Goal: Information Seeking & Learning: Check status

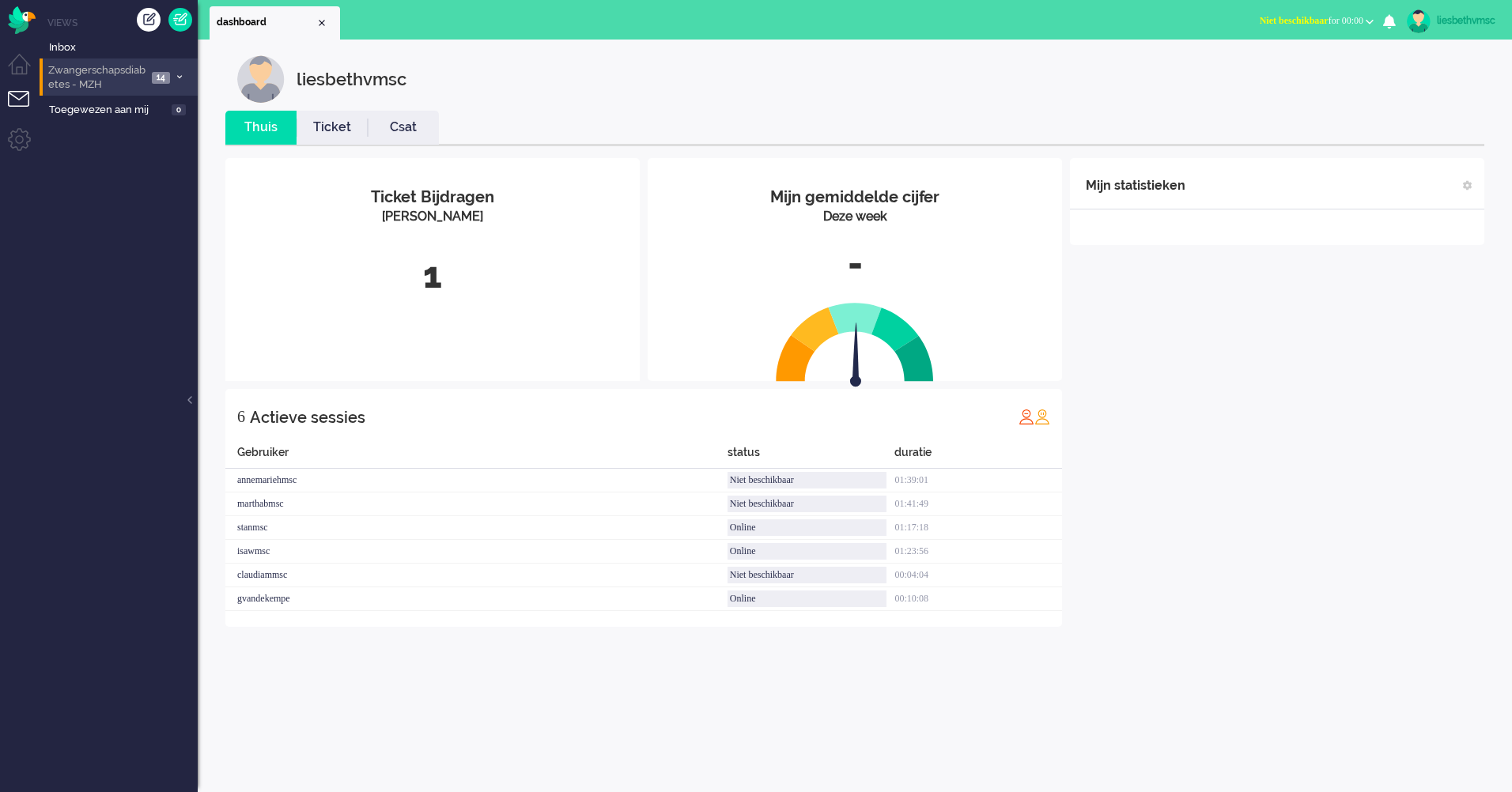
click at [91, 74] on span "Zwangerschapsdiabetes - MZH" at bounding box center [97, 78] width 101 height 29
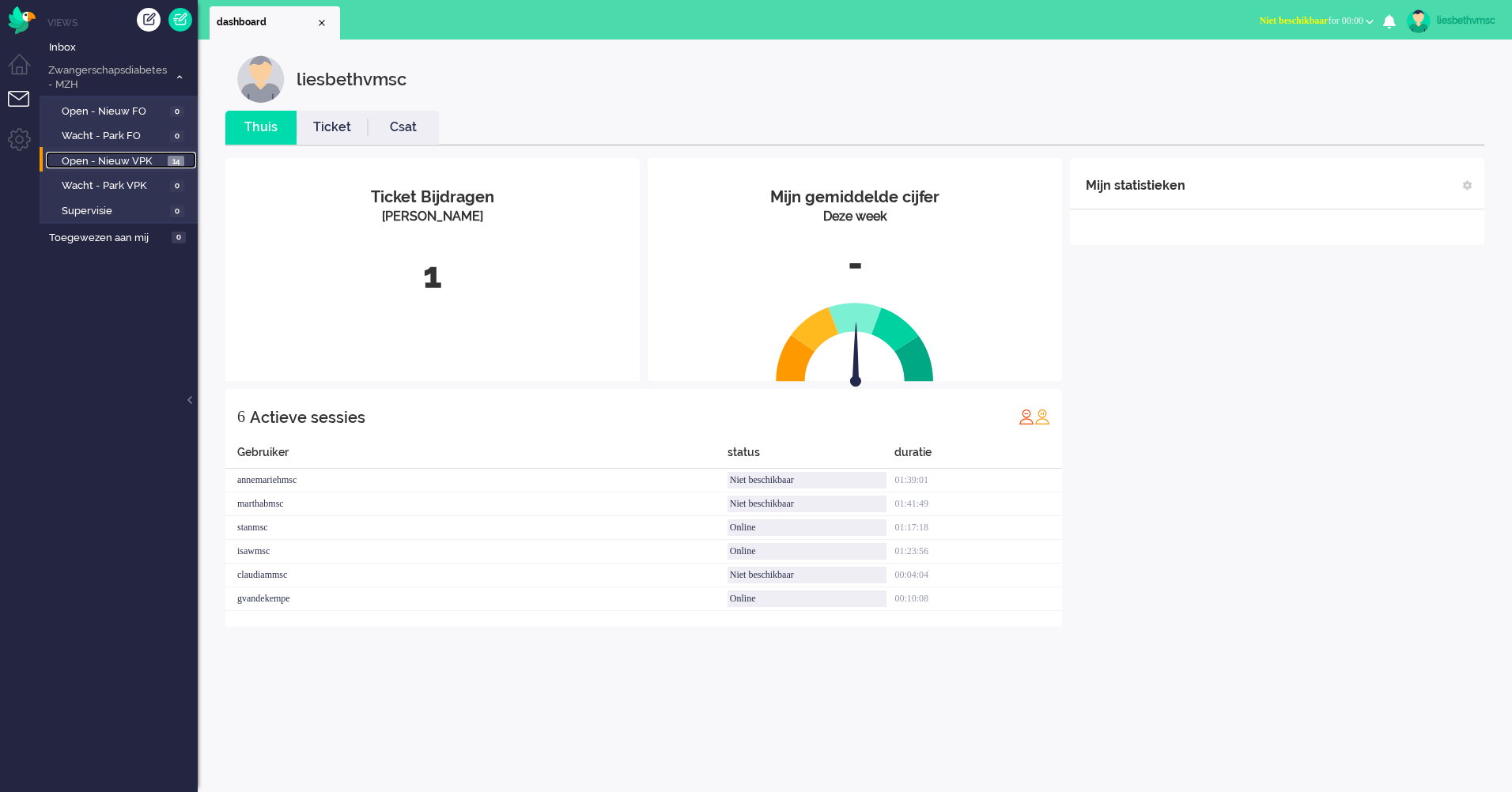
click at [97, 158] on span "Open - Nieuw VPK" at bounding box center [112, 162] width 102 height 15
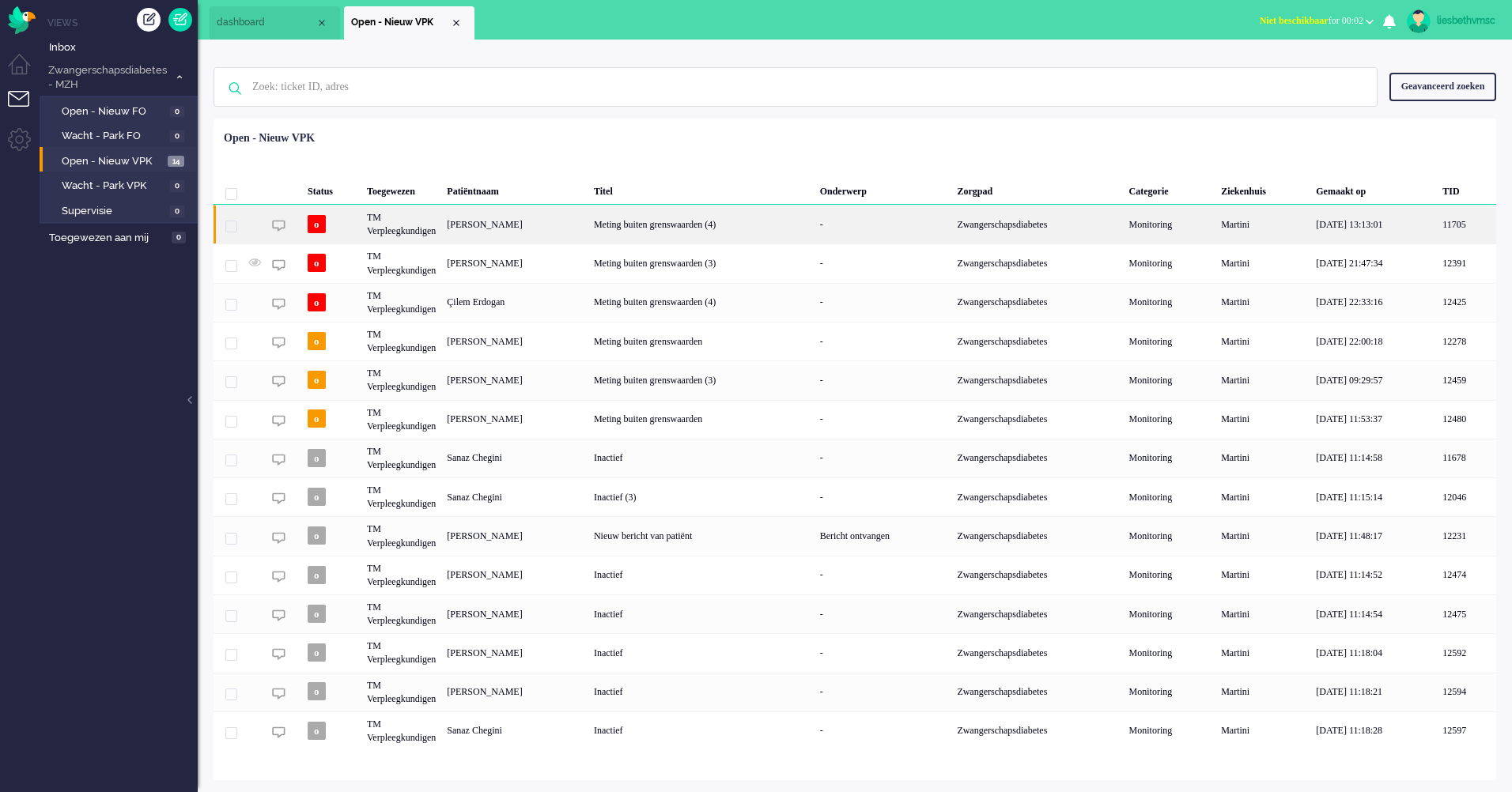
click at [391, 233] on div "TM Verpleegkundigen" at bounding box center [400, 223] width 80 height 38
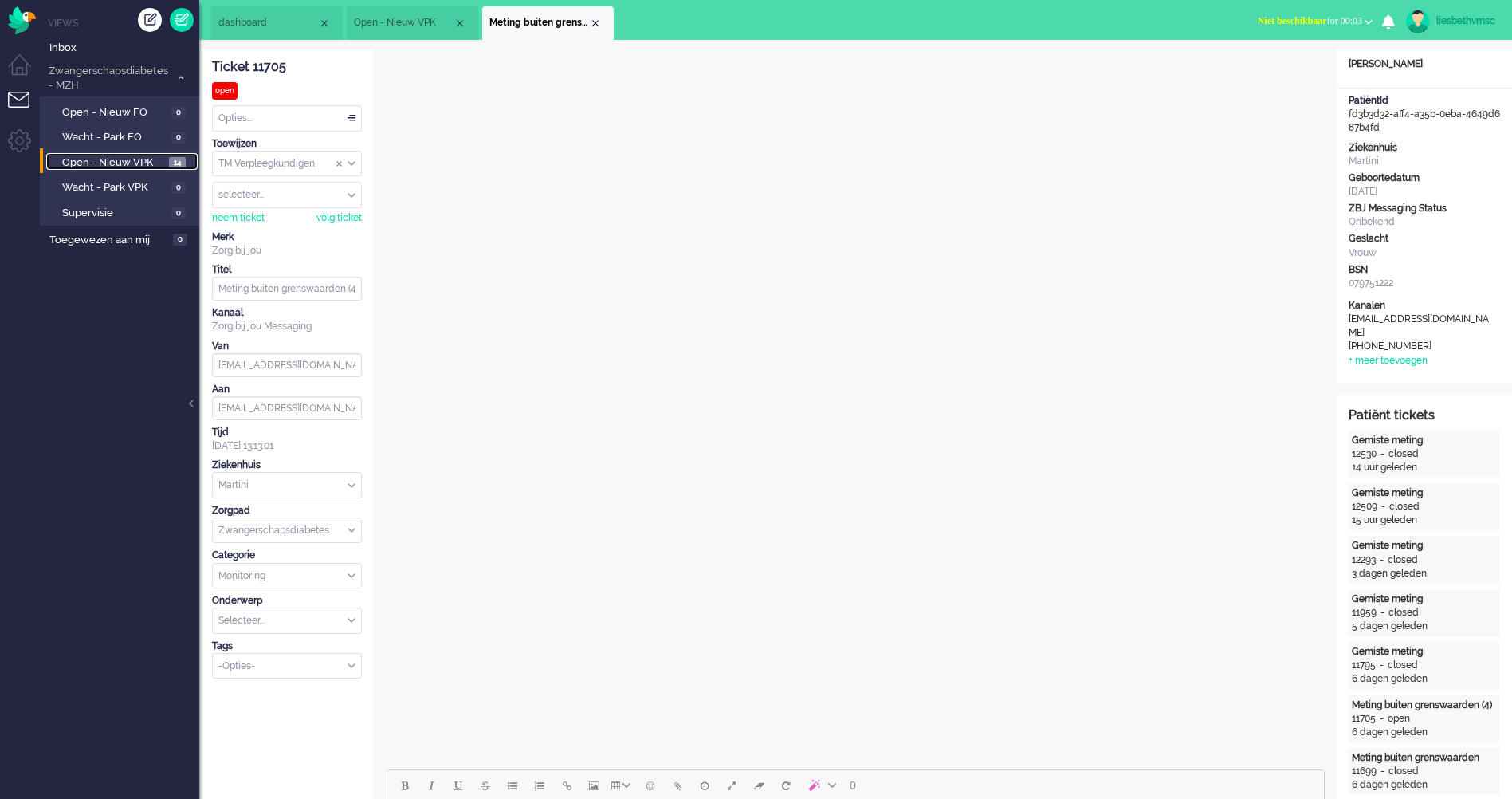
click at [119, 159] on span "Open - Nieuw VPK" at bounding box center [113, 163] width 103 height 16
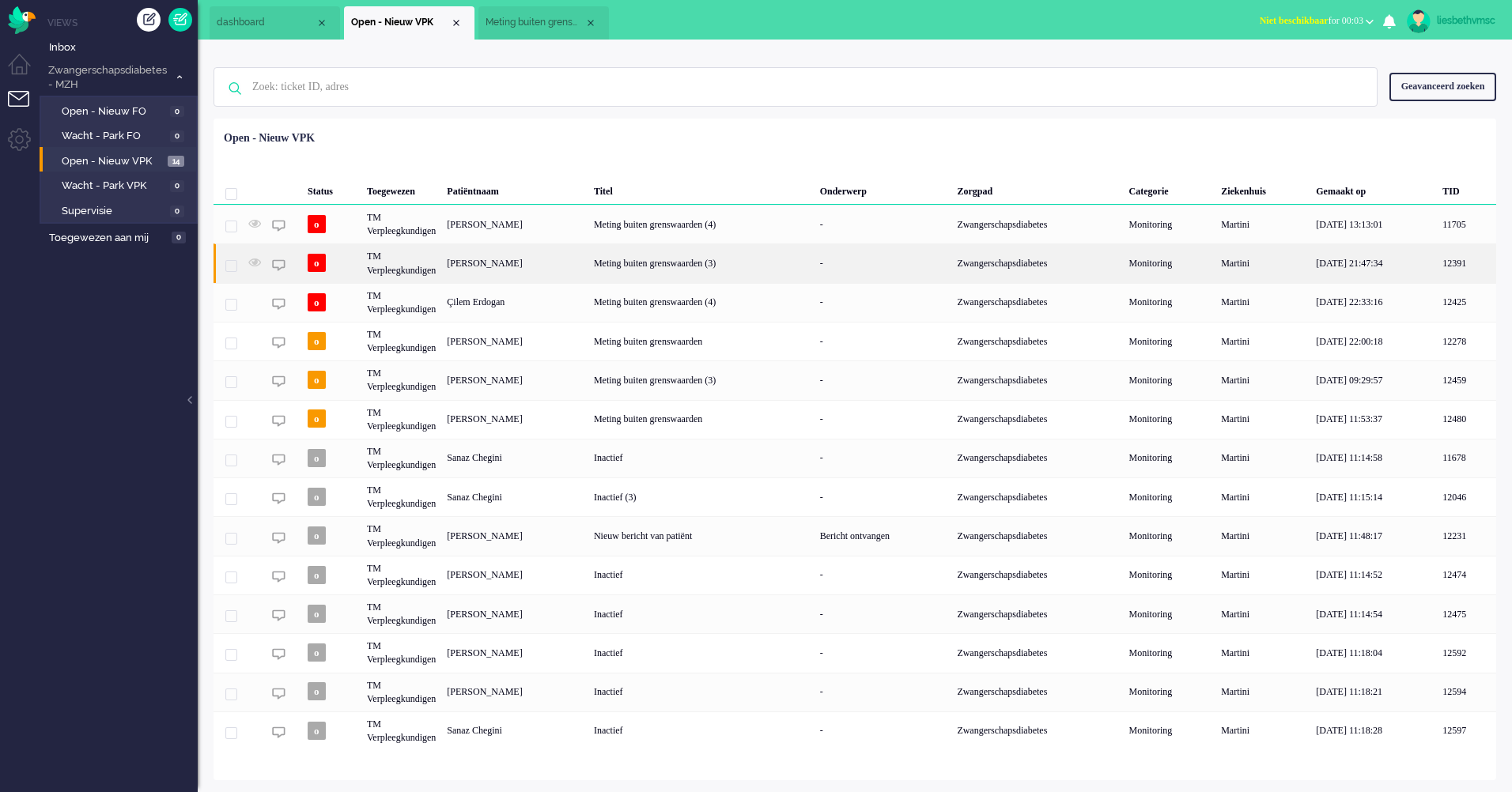
click at [372, 263] on div "TM Verpleegkundigen" at bounding box center [400, 263] width 80 height 38
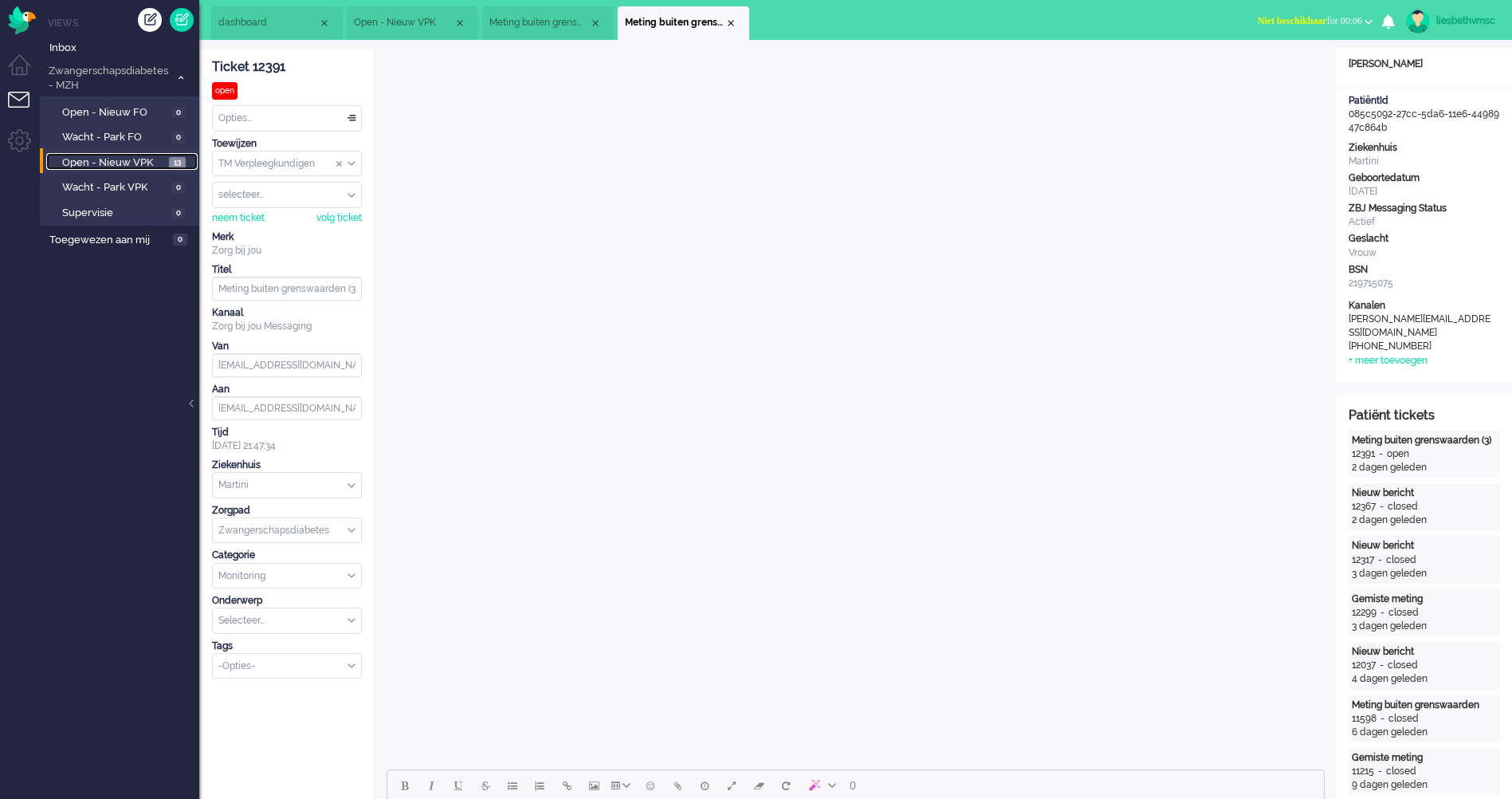
click at [137, 160] on span "Open - Nieuw VPK" at bounding box center [113, 163] width 103 height 16
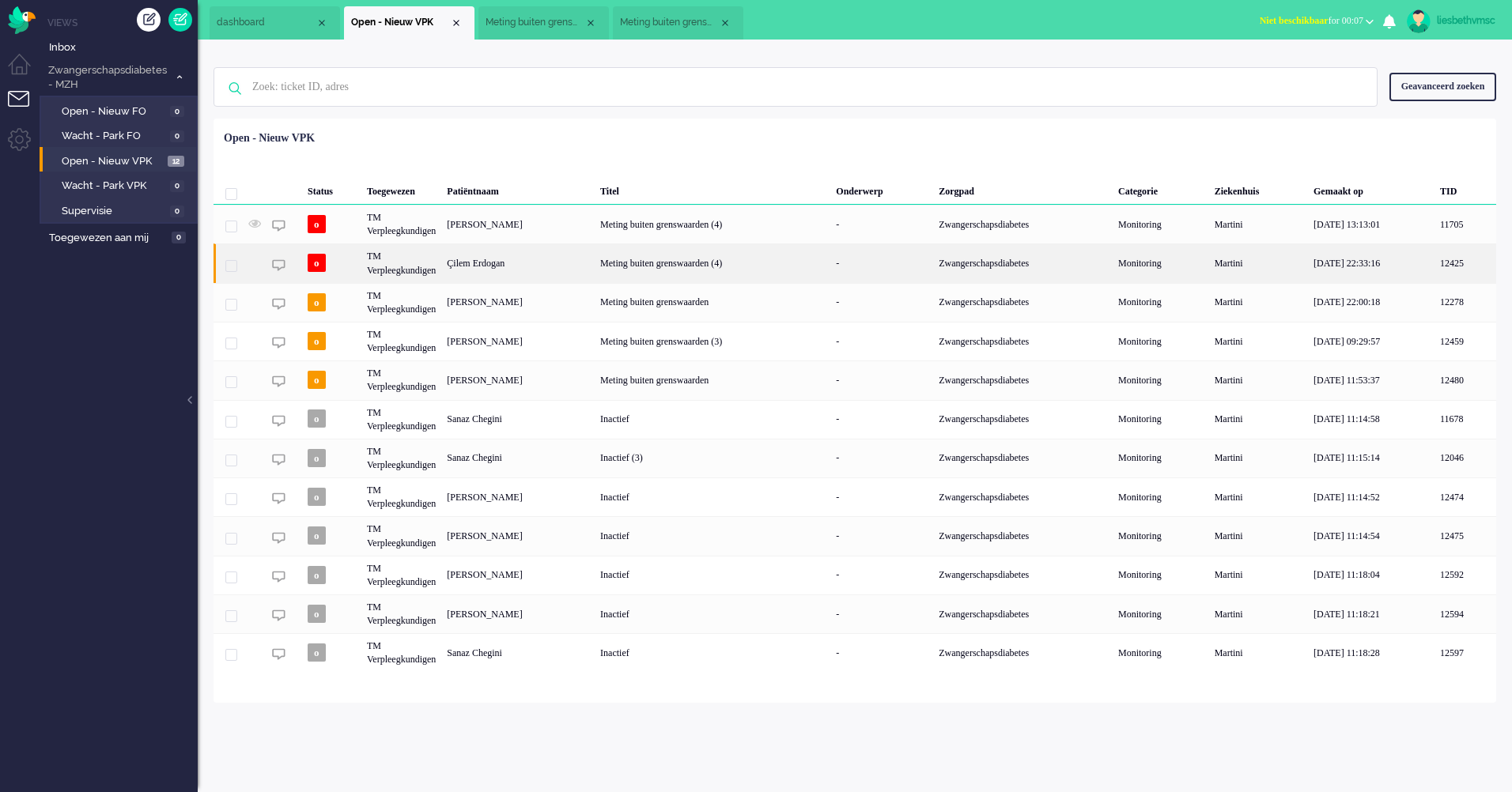
click at [385, 264] on div "TM Verpleegkundigen" at bounding box center [400, 263] width 80 height 38
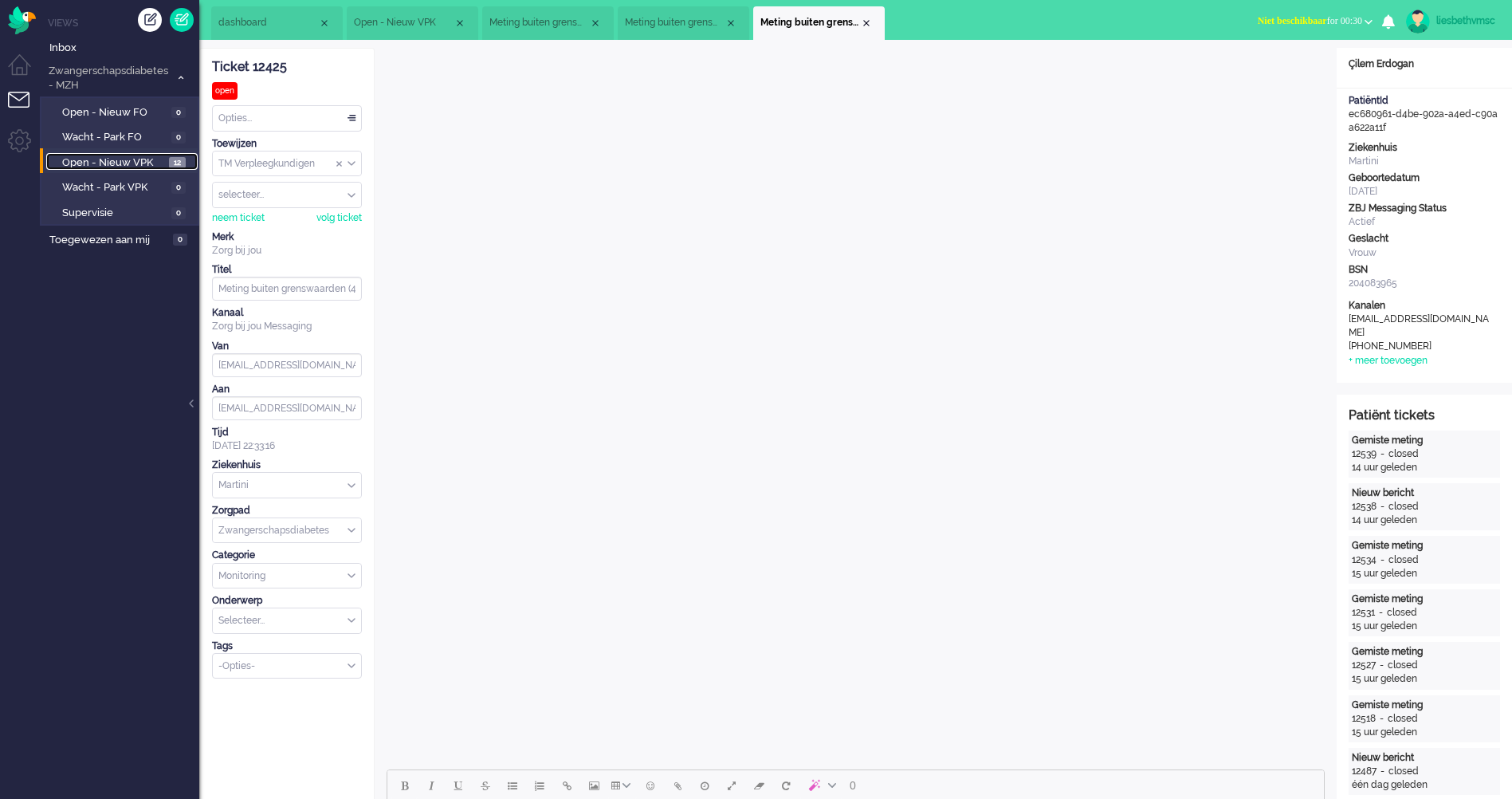
click at [98, 159] on span "Open - Nieuw VPK" at bounding box center [113, 163] width 103 height 16
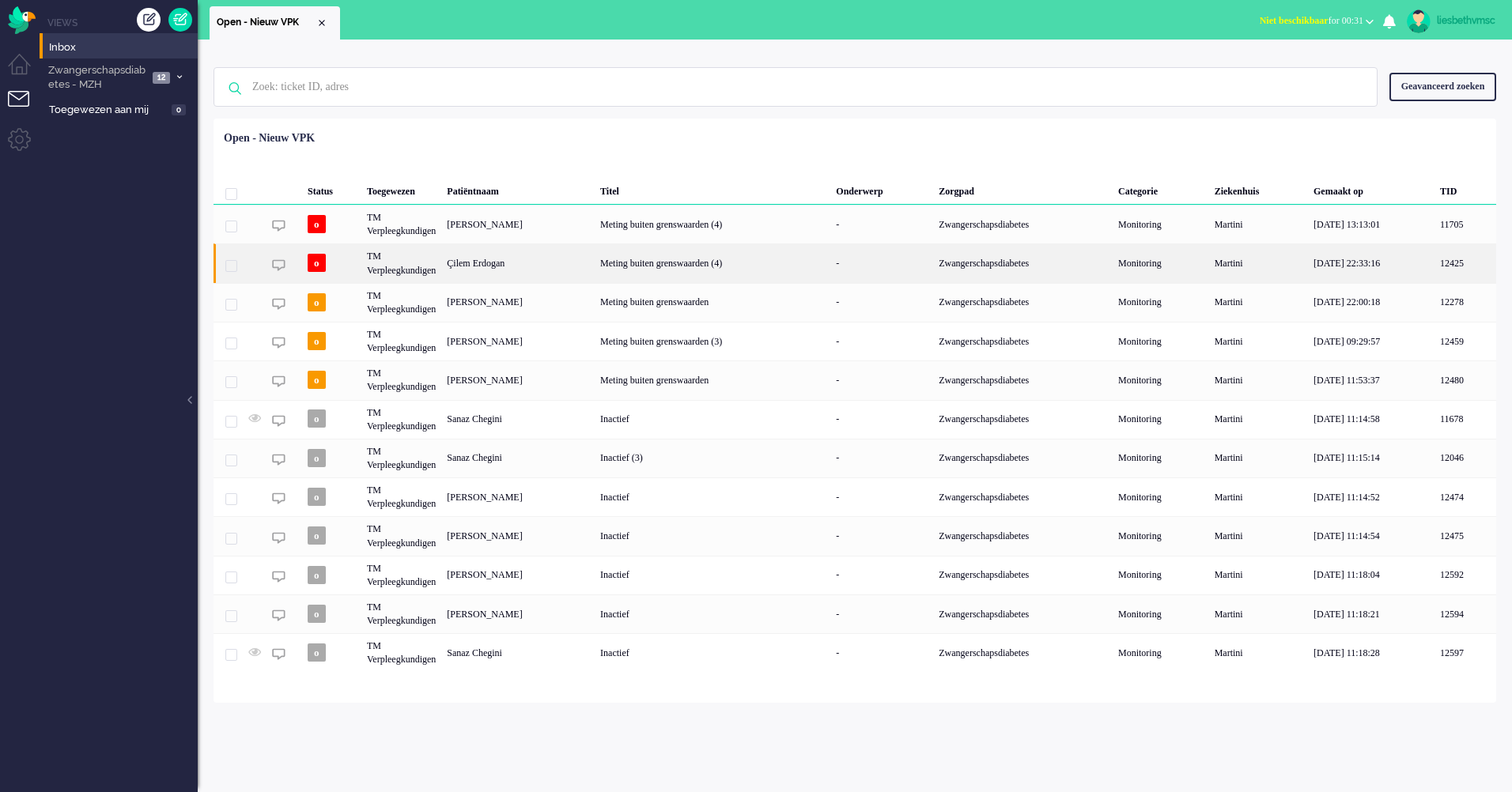
click at [374, 265] on div "TM Verpleegkundigen" at bounding box center [400, 263] width 80 height 38
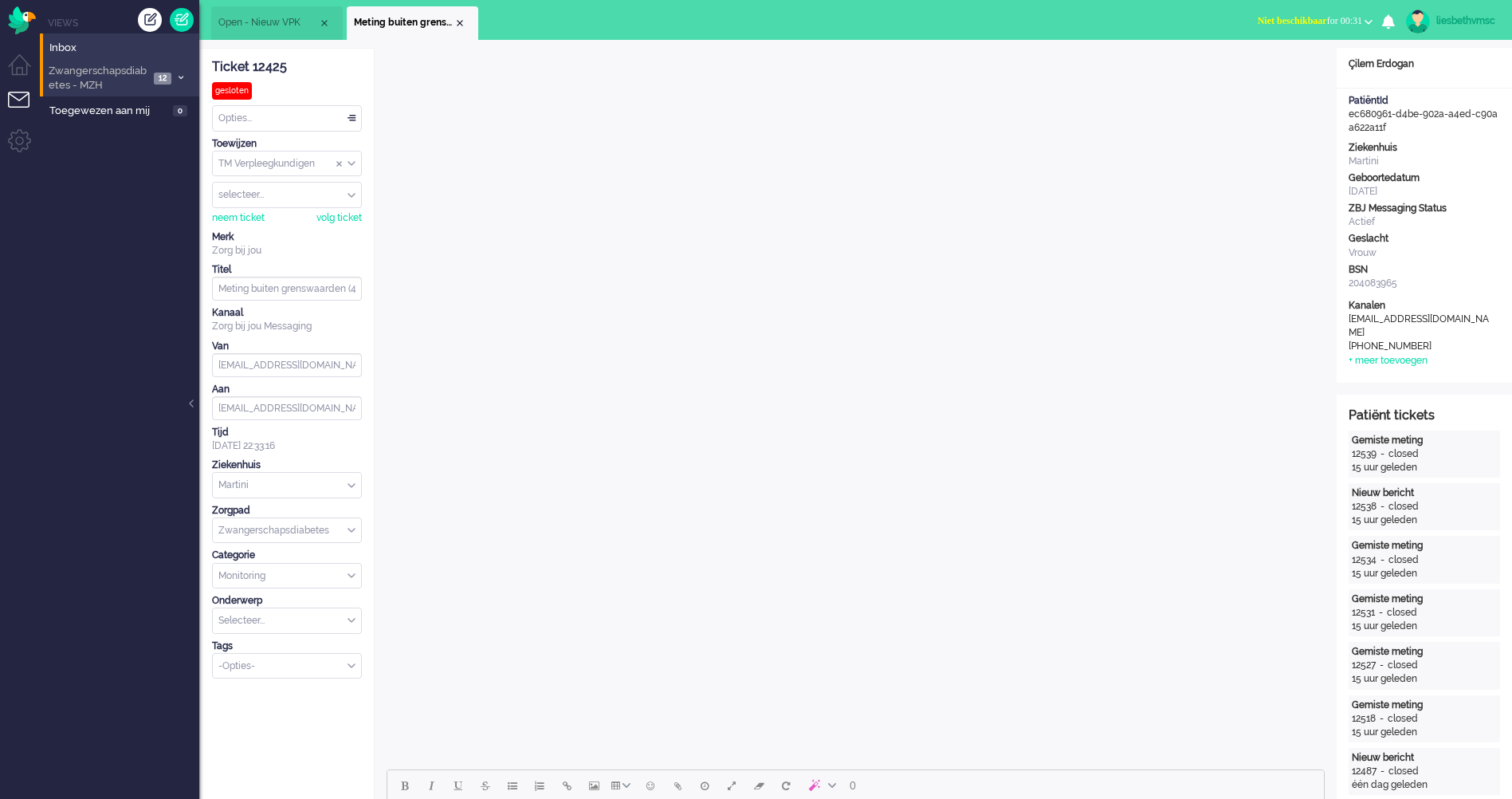
click at [115, 80] on span "Zwangerschapsdiabetes - MZH" at bounding box center [97, 79] width 103 height 29
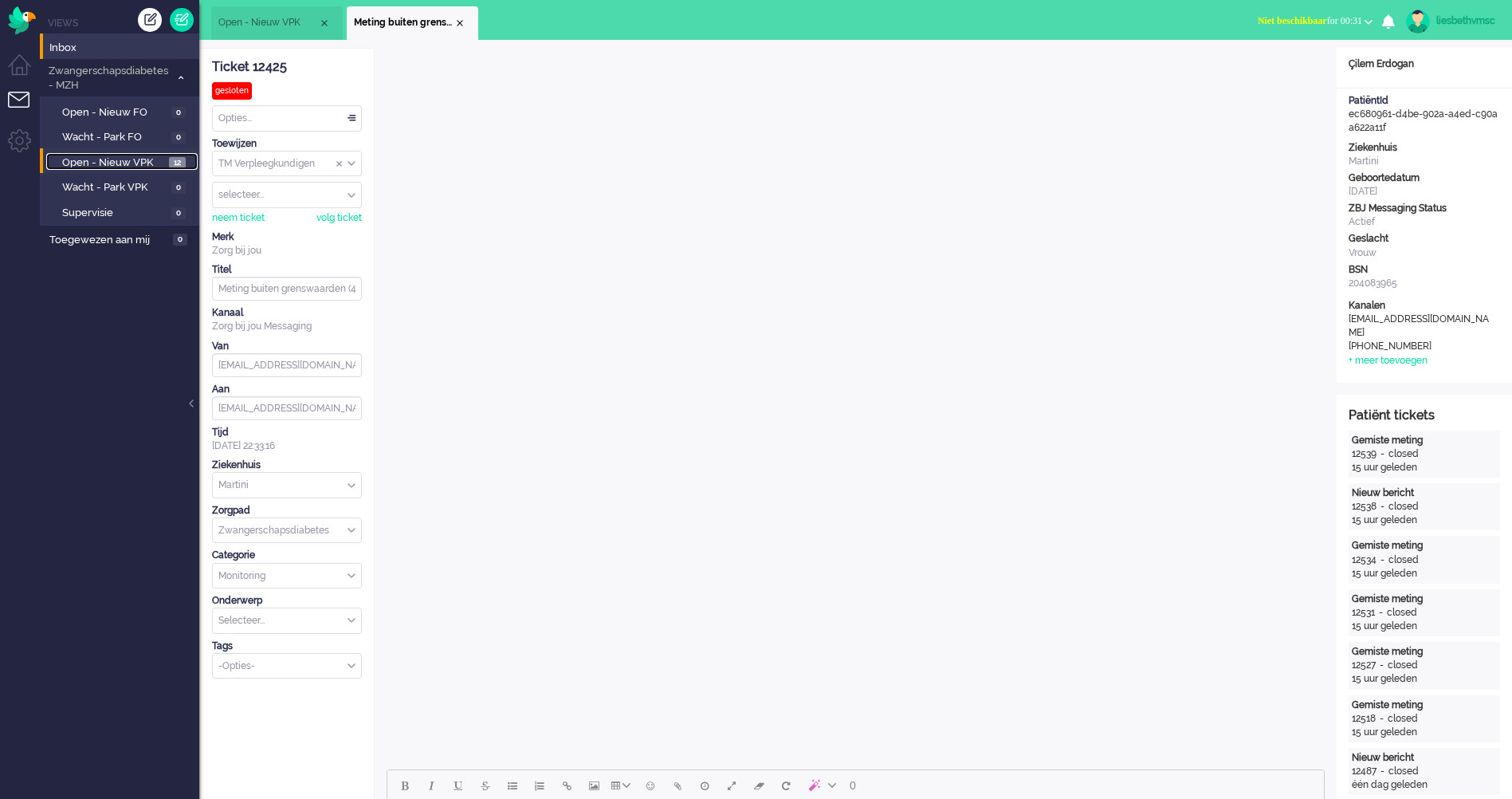
click at [96, 162] on span "Open - Nieuw VPK" at bounding box center [113, 163] width 103 height 16
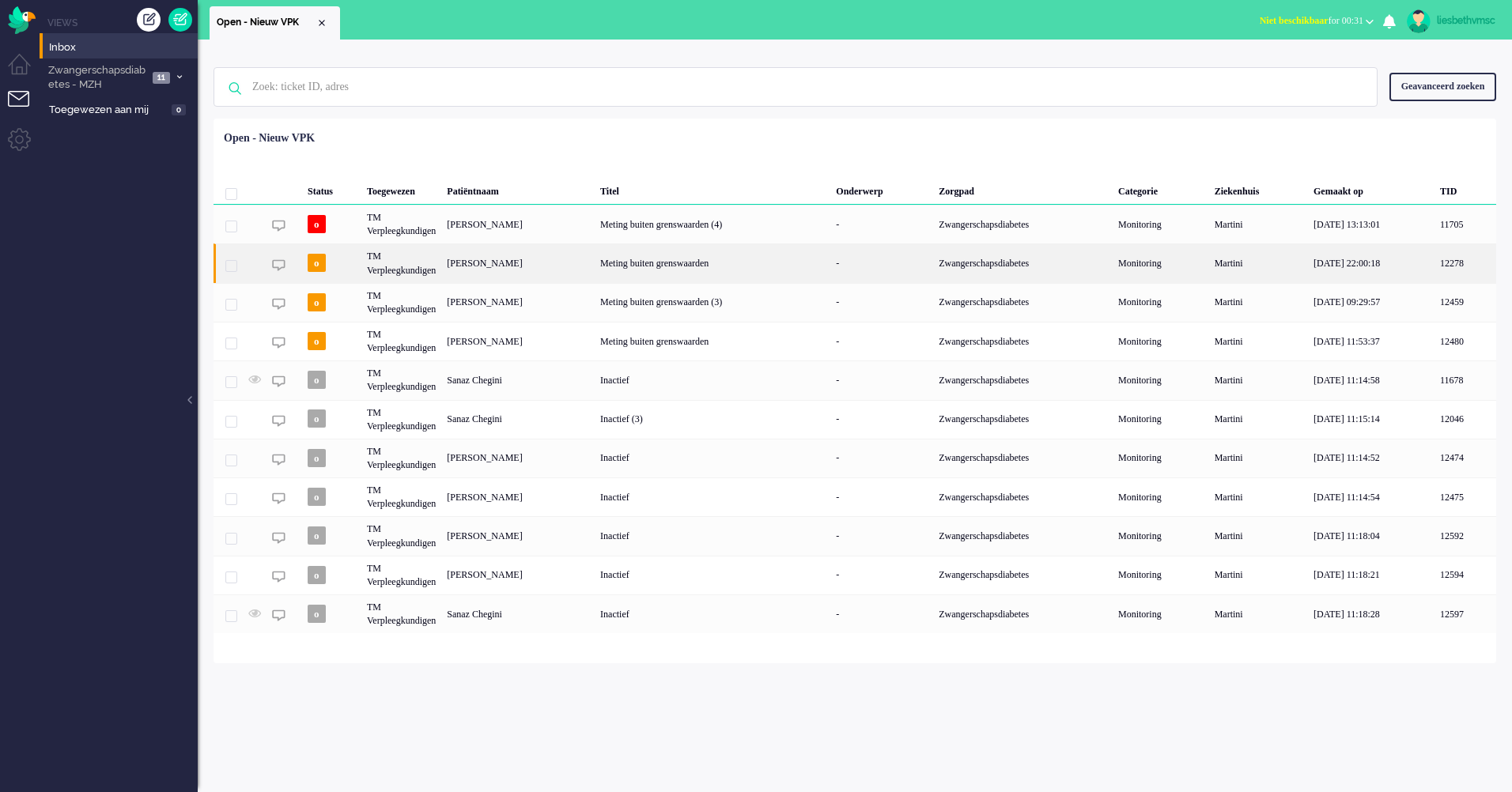
click at [533, 266] on div "[PERSON_NAME]" at bounding box center [518, 263] width 153 height 38
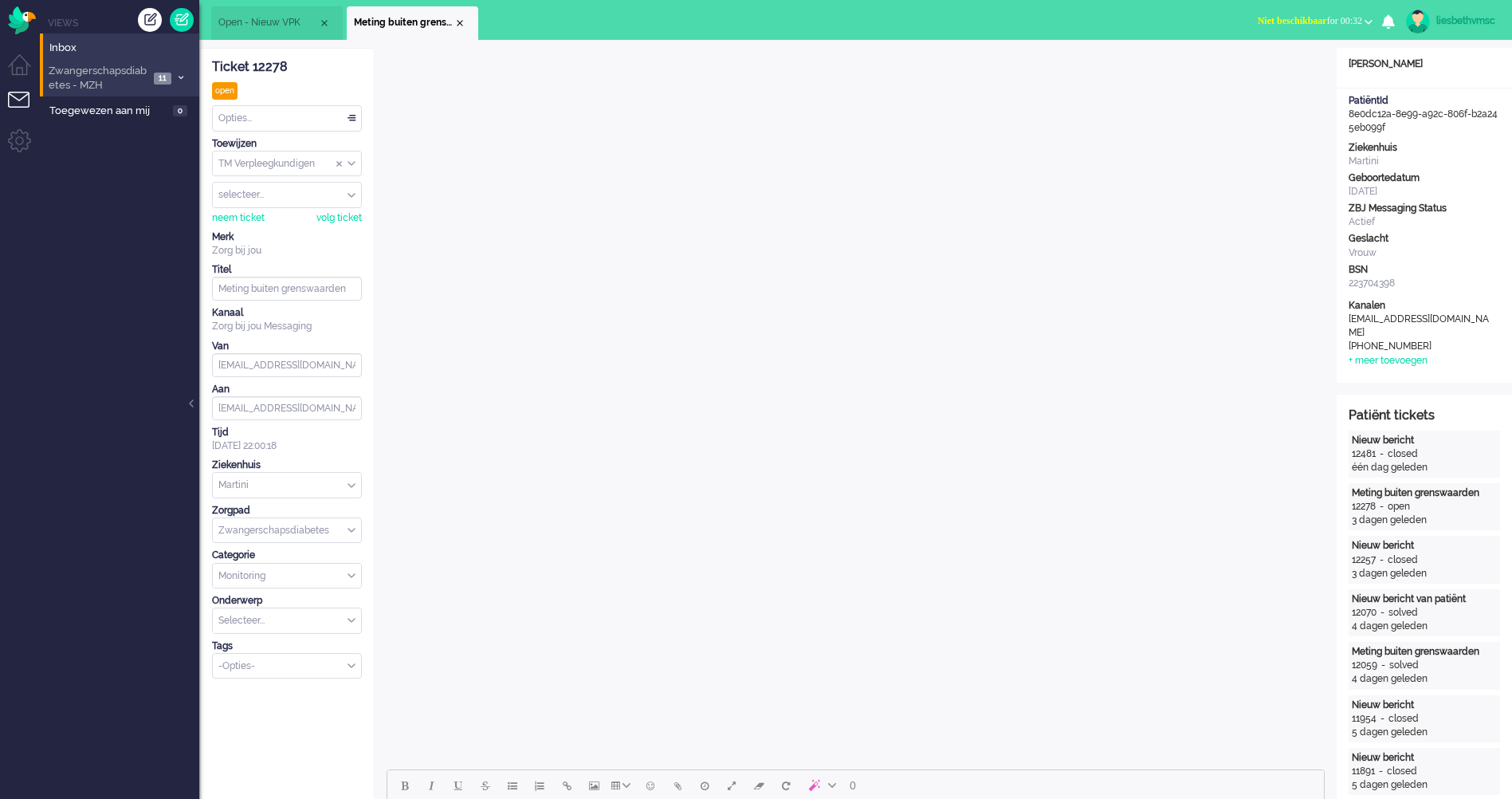
click at [124, 80] on span "Zwangerschapsdiabetes - MZH" at bounding box center [97, 79] width 103 height 29
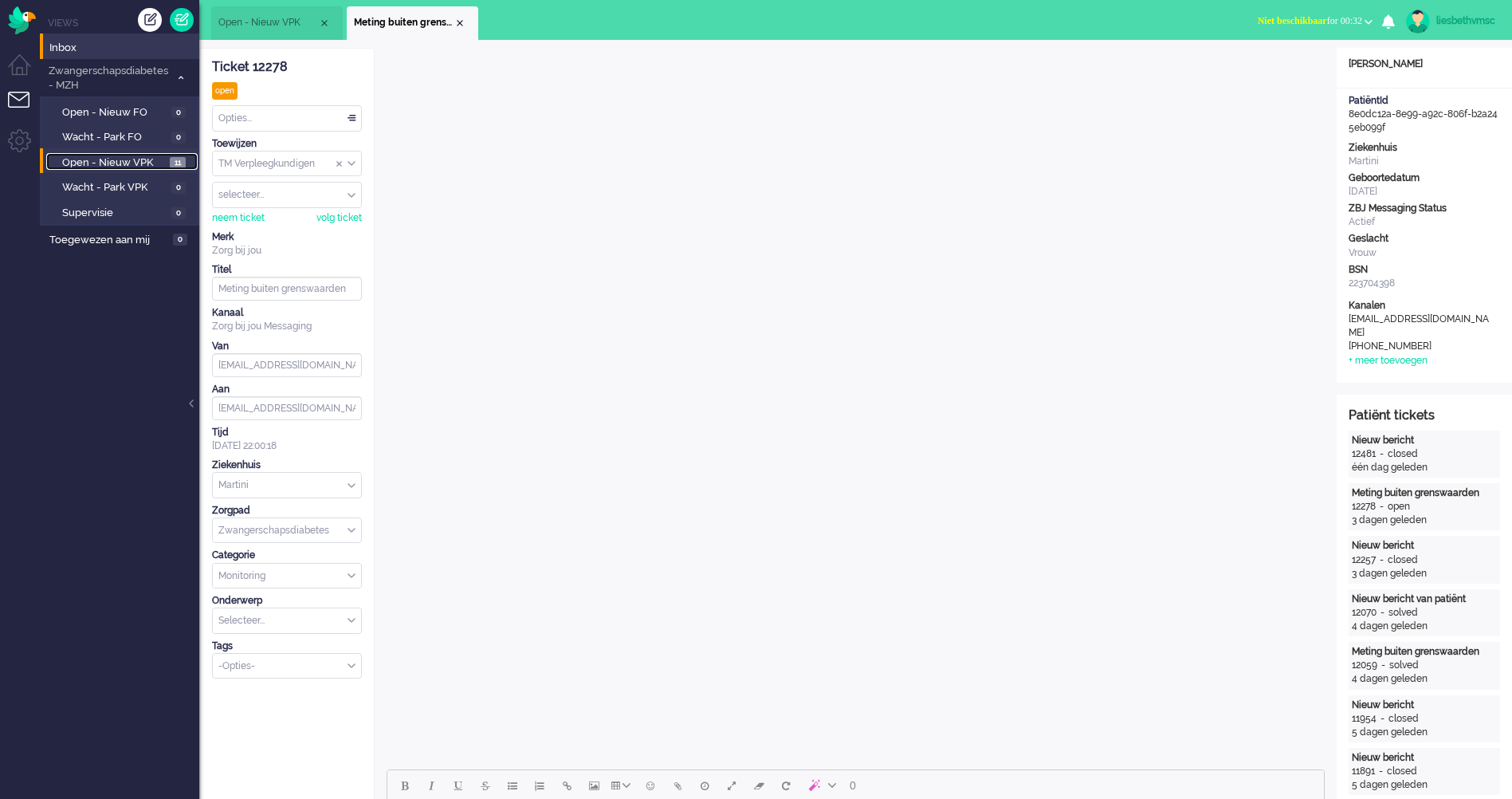
click at [113, 170] on span "Open - Nieuw VPK" at bounding box center [114, 163] width 104 height 16
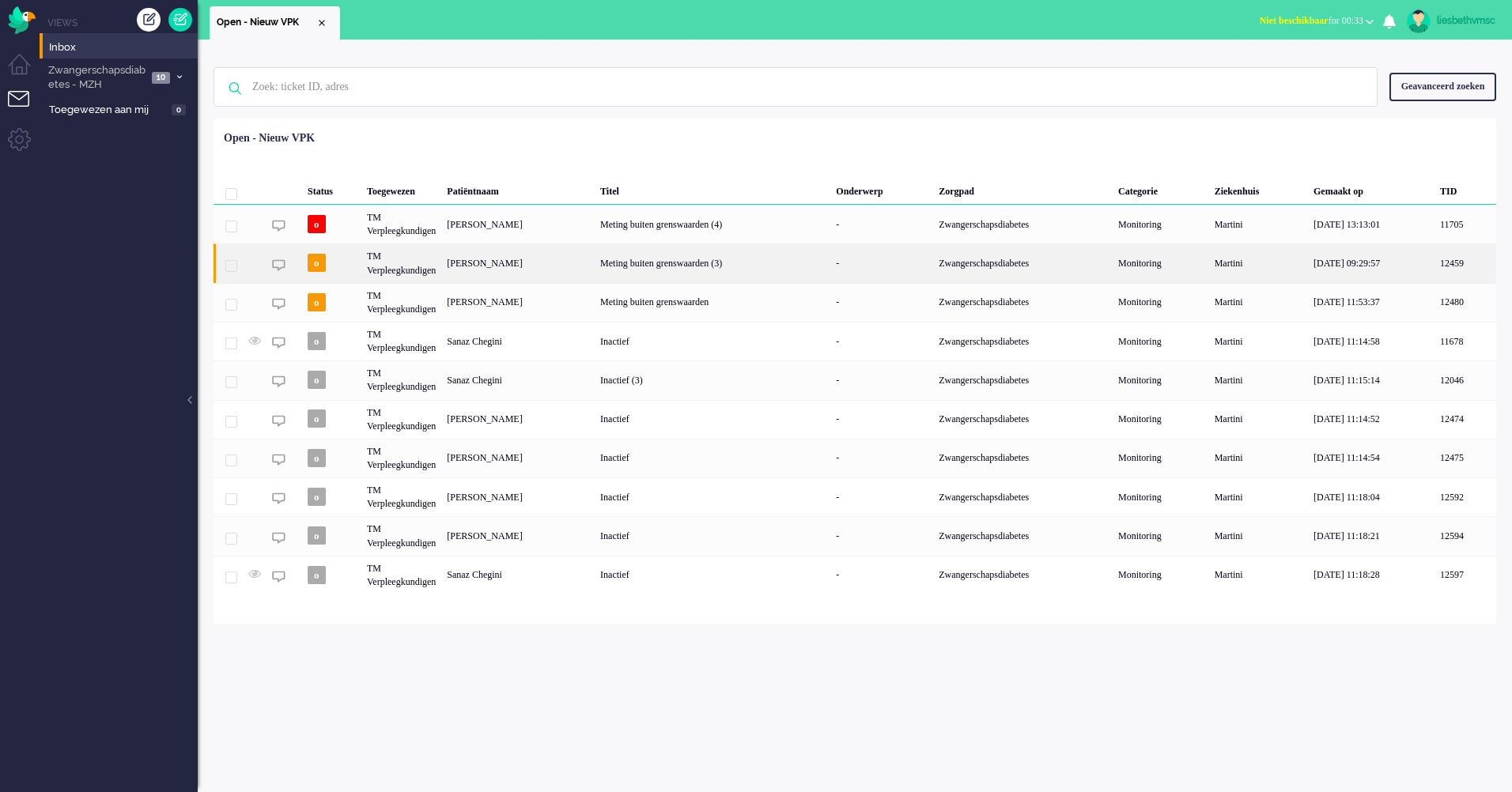
click at [427, 268] on div "TM Verpleegkundigen" at bounding box center [400, 263] width 80 height 38
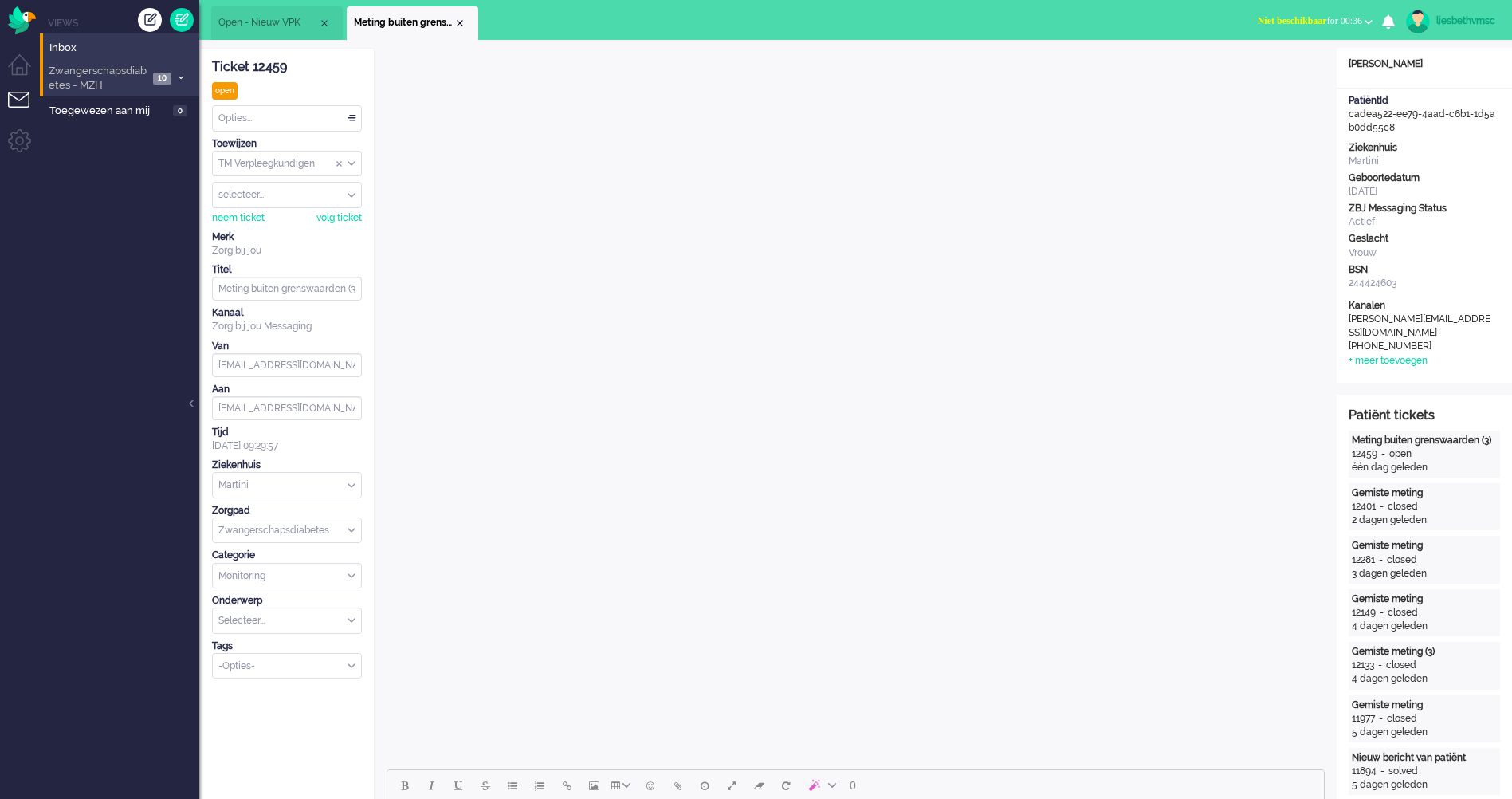
click at [77, 74] on span "Zwangerschapsdiabetes - MZH" at bounding box center [97, 79] width 102 height 29
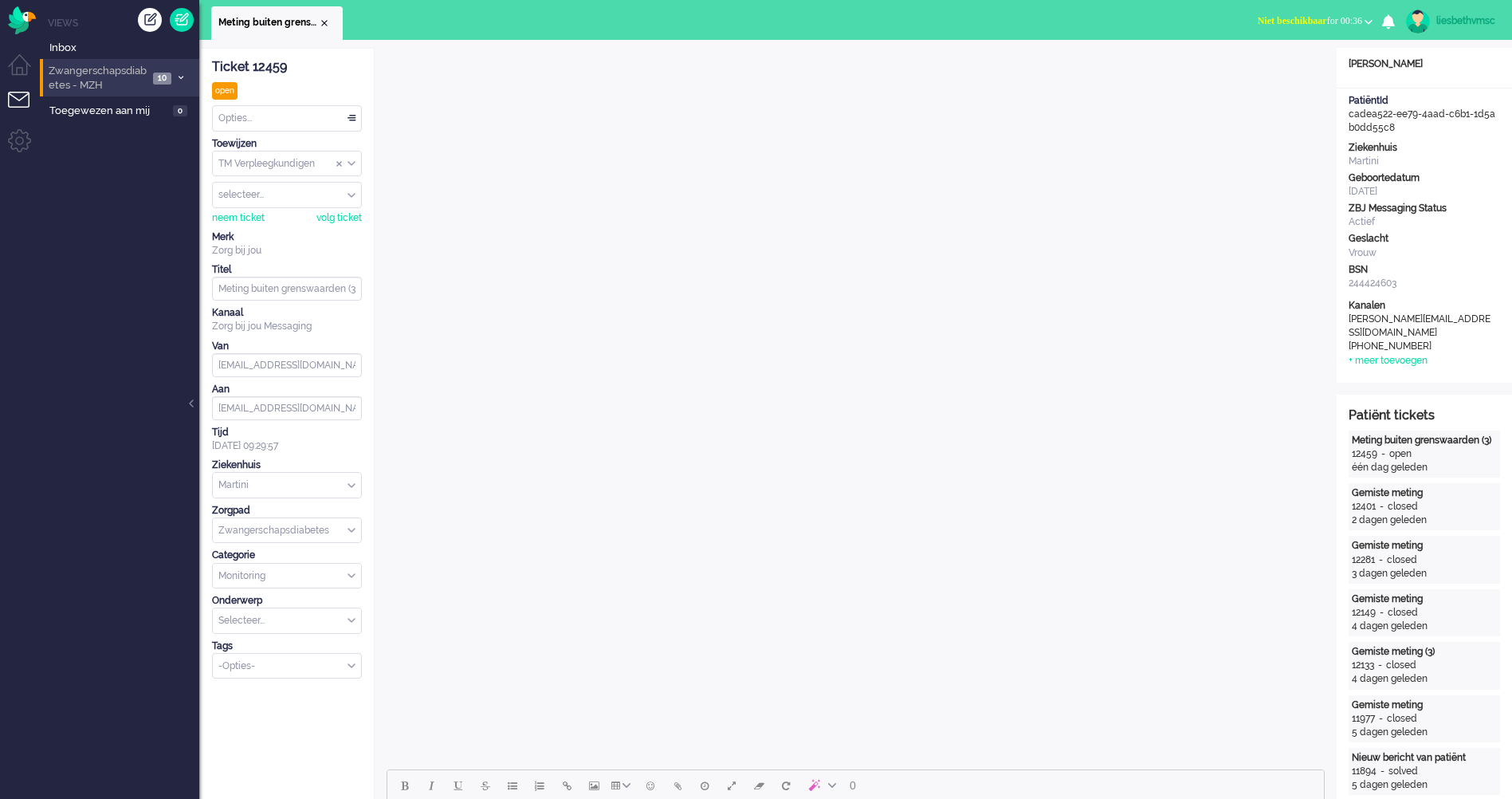
click at [122, 72] on span "Zwangerschapsdiabetes - MZH" at bounding box center [97, 79] width 102 height 29
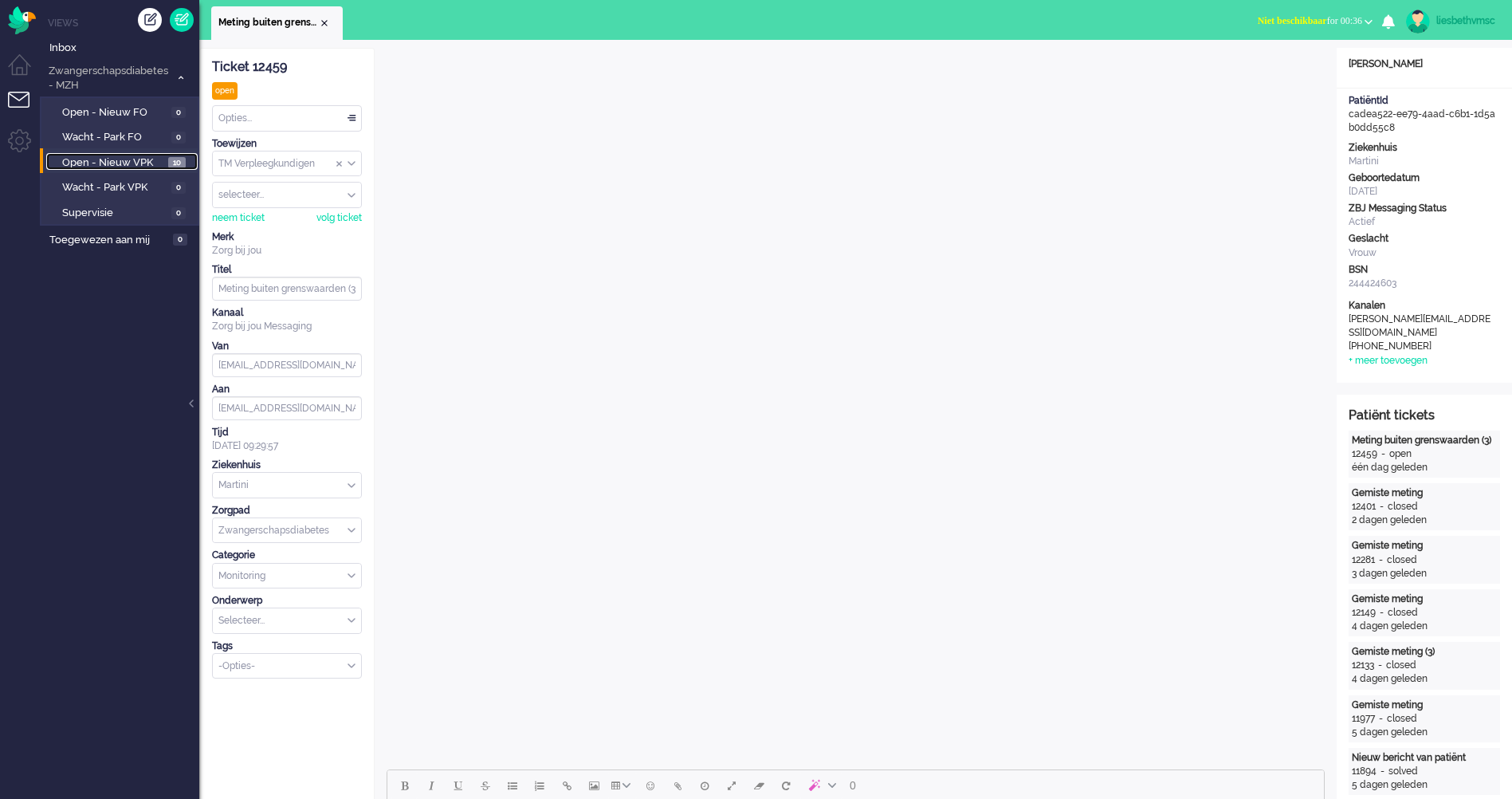
click at [124, 163] on span "Open - Nieuw VPK" at bounding box center [113, 163] width 102 height 16
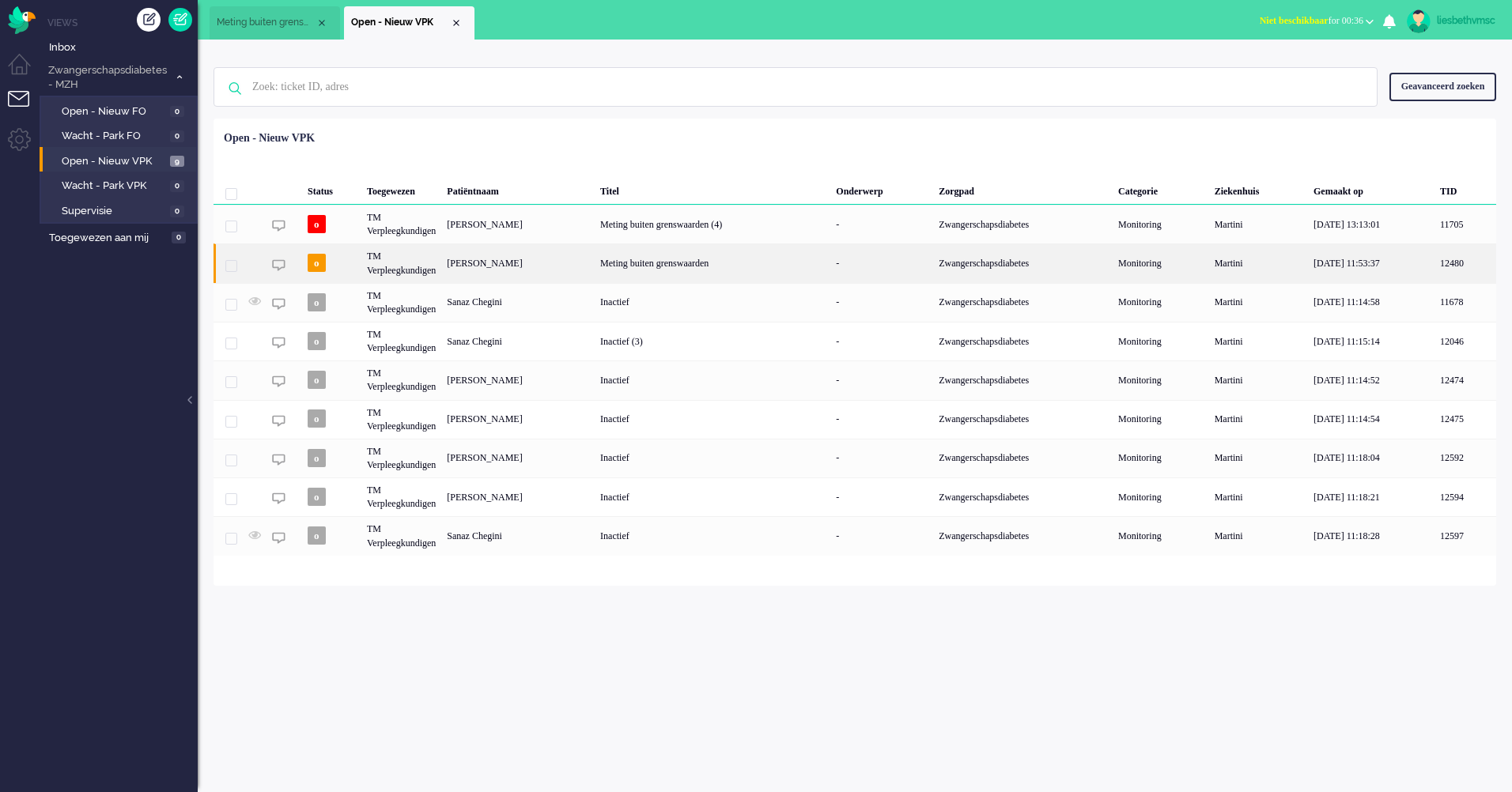
click at [525, 264] on div "Inge van Vliet" at bounding box center [518, 263] width 153 height 38
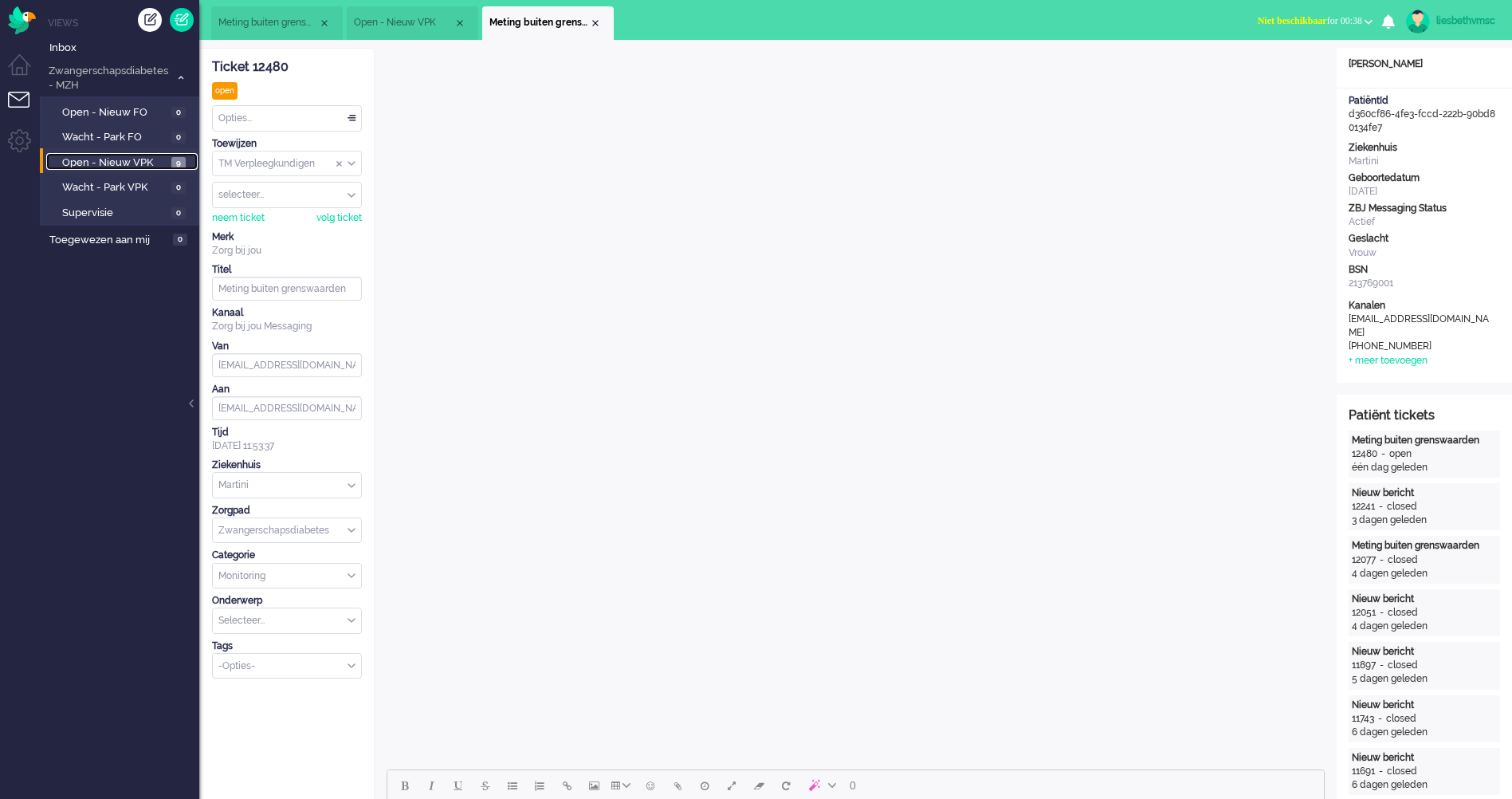
click at [87, 163] on span "Open - Nieuw VPK" at bounding box center [115, 163] width 105 height 16
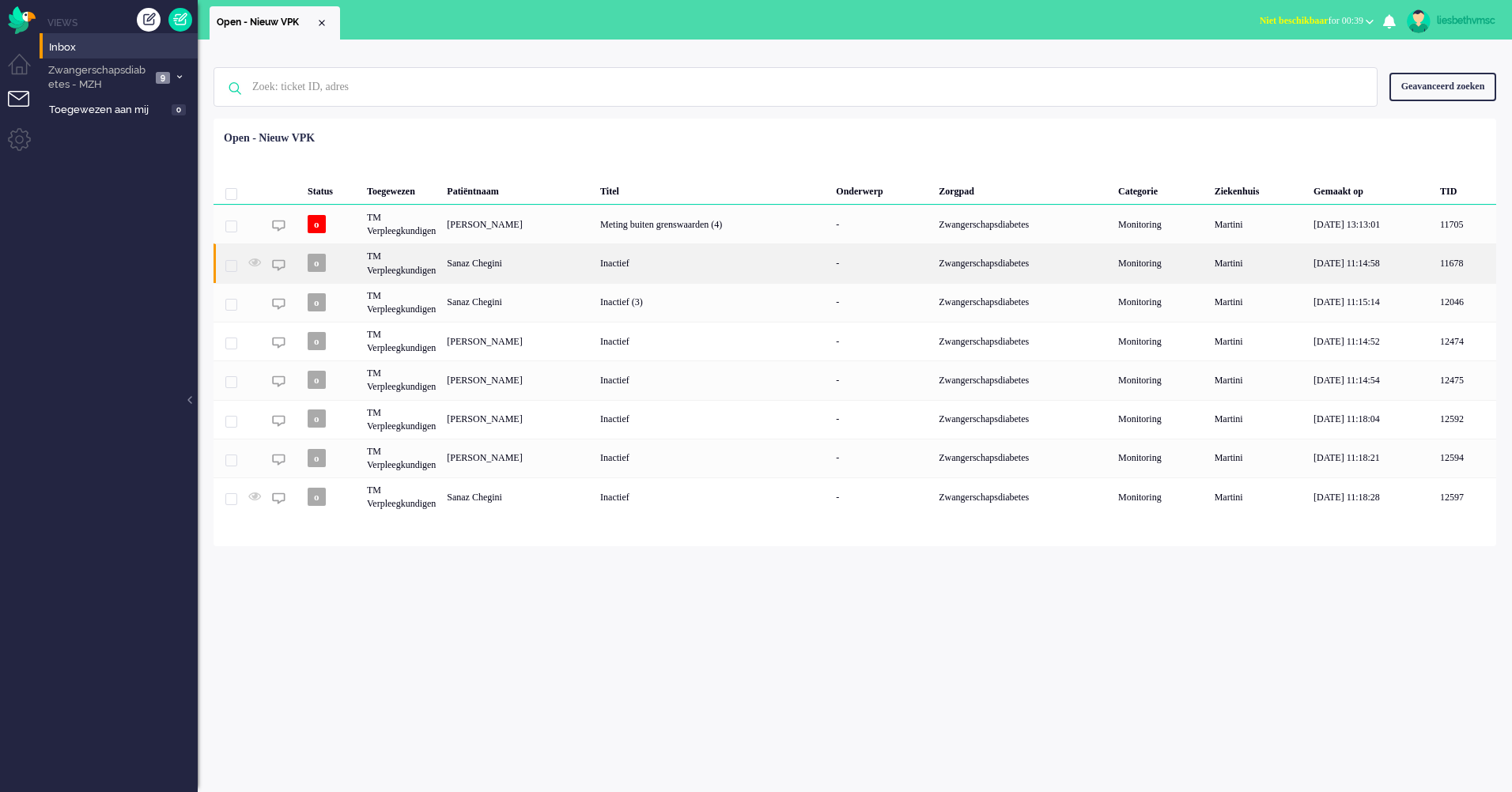
click at [411, 269] on div "TM Verpleegkundigen" at bounding box center [400, 263] width 80 height 38
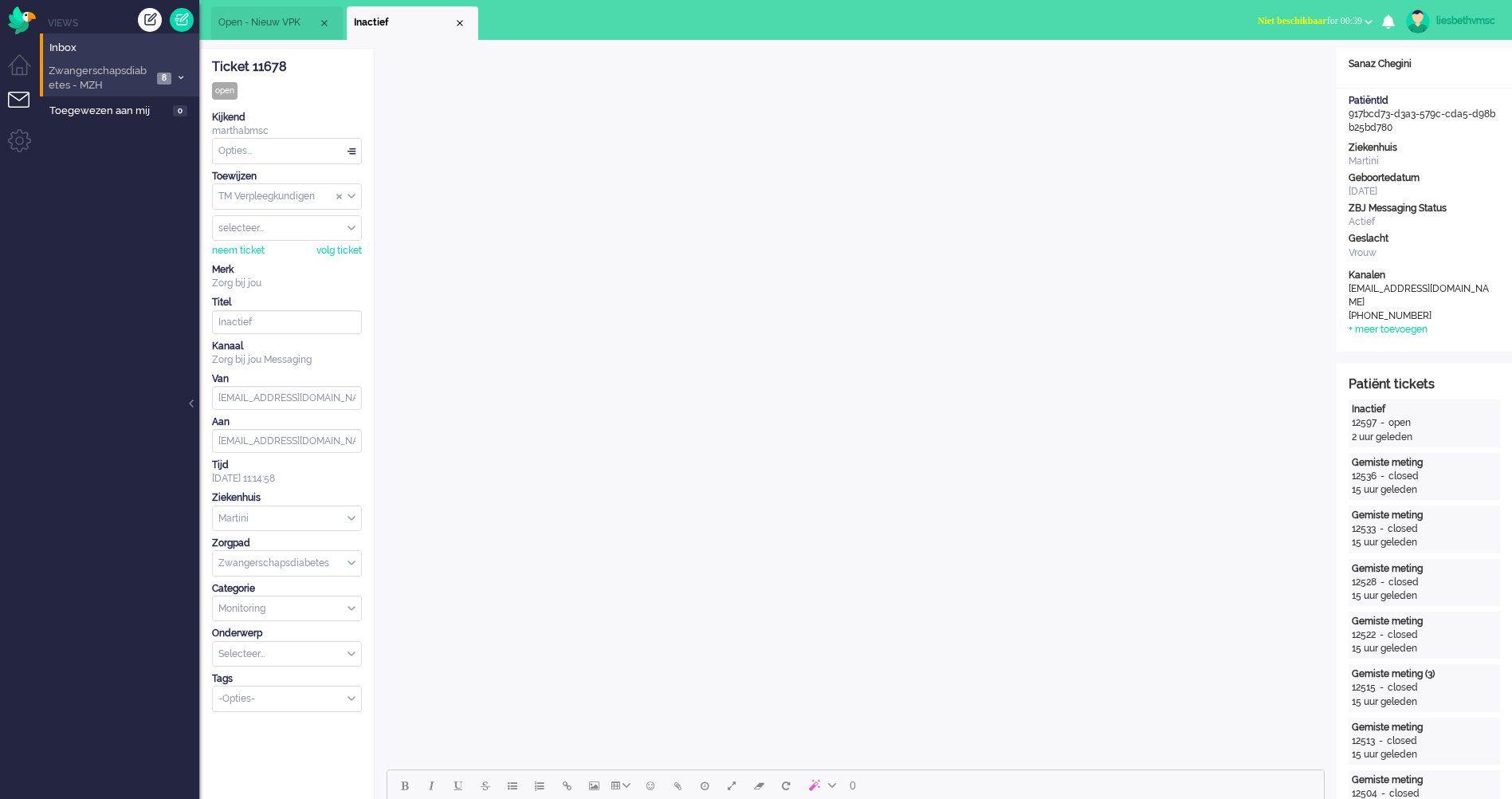
click at [113, 70] on span "Zwangerschapsdiabetes - MZH" at bounding box center [99, 79] width 106 height 29
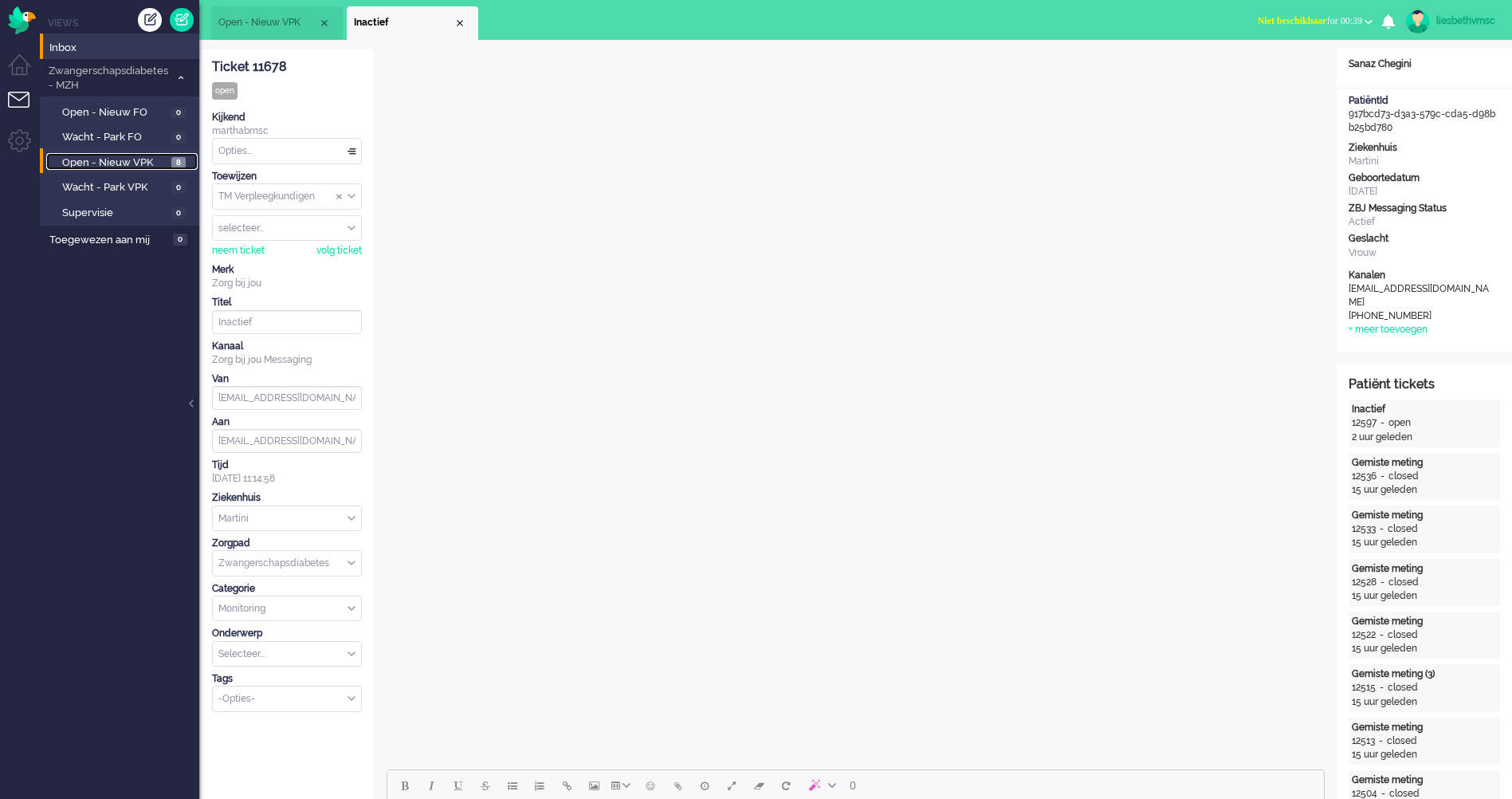
click at [122, 160] on span "Open - Nieuw VPK" at bounding box center [115, 163] width 105 height 16
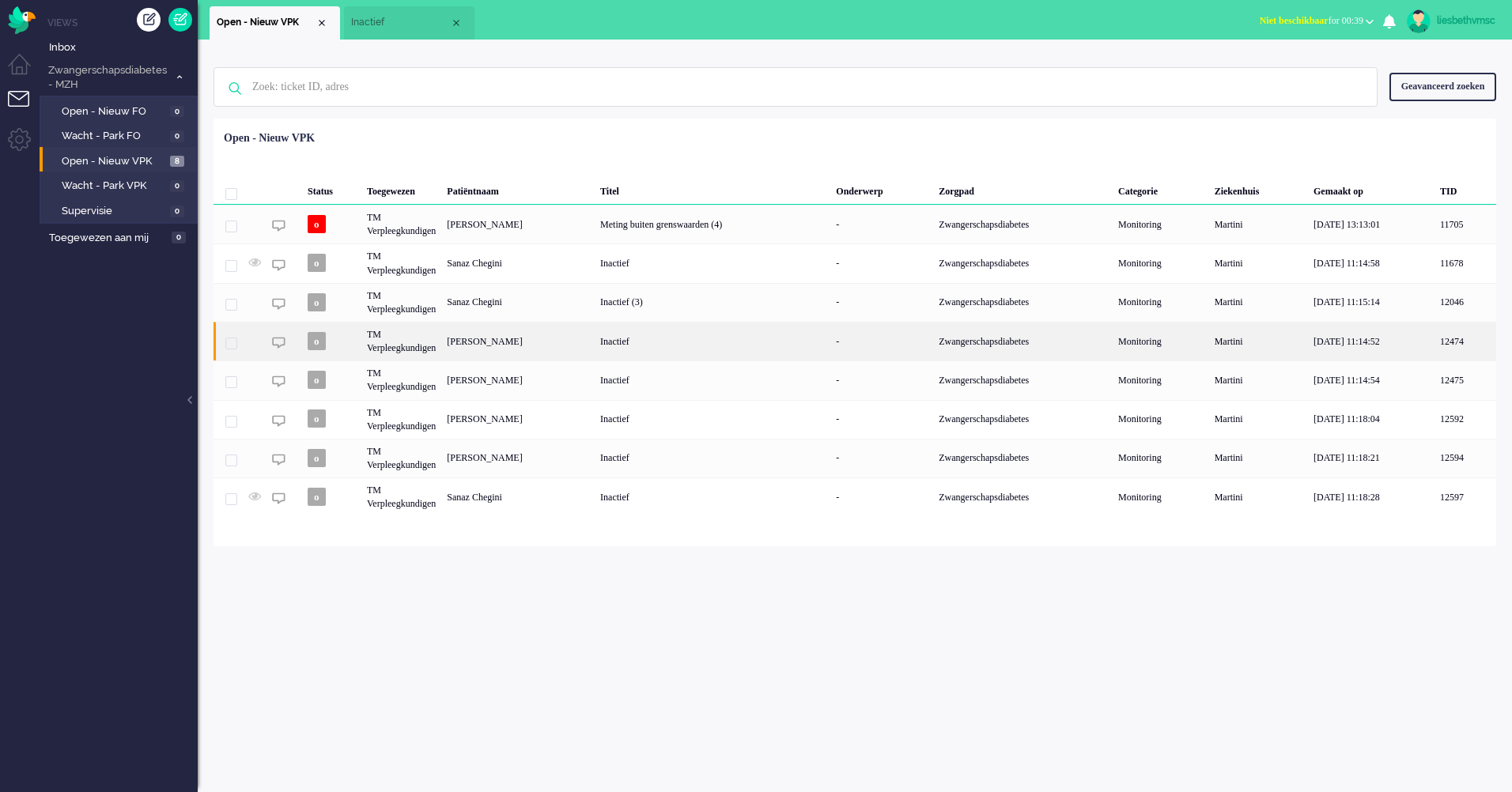
click at [379, 347] on div "TM Verpleegkundigen" at bounding box center [400, 340] width 80 height 38
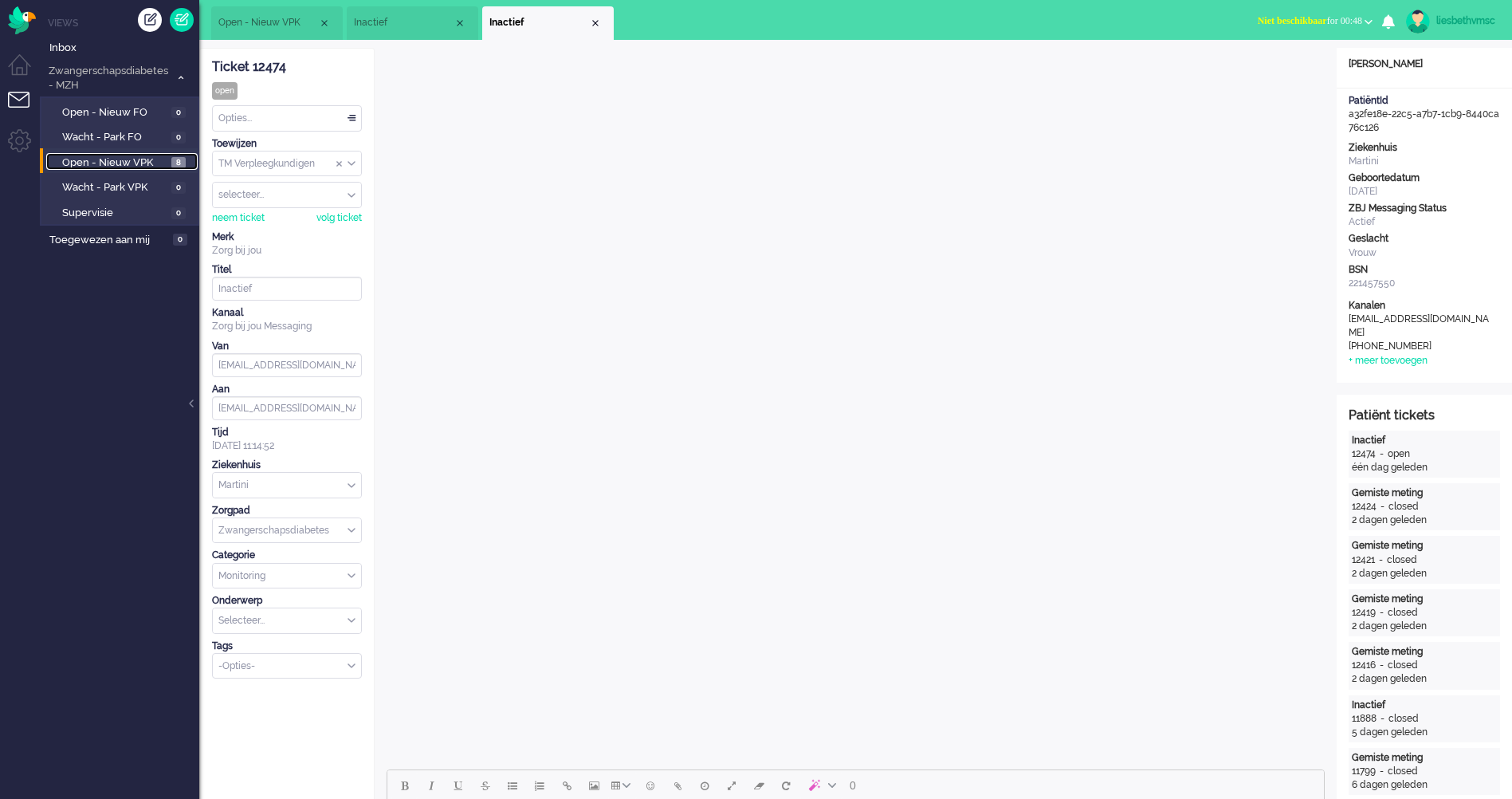
click at [123, 159] on span "Open - Nieuw VPK" at bounding box center [115, 163] width 105 height 16
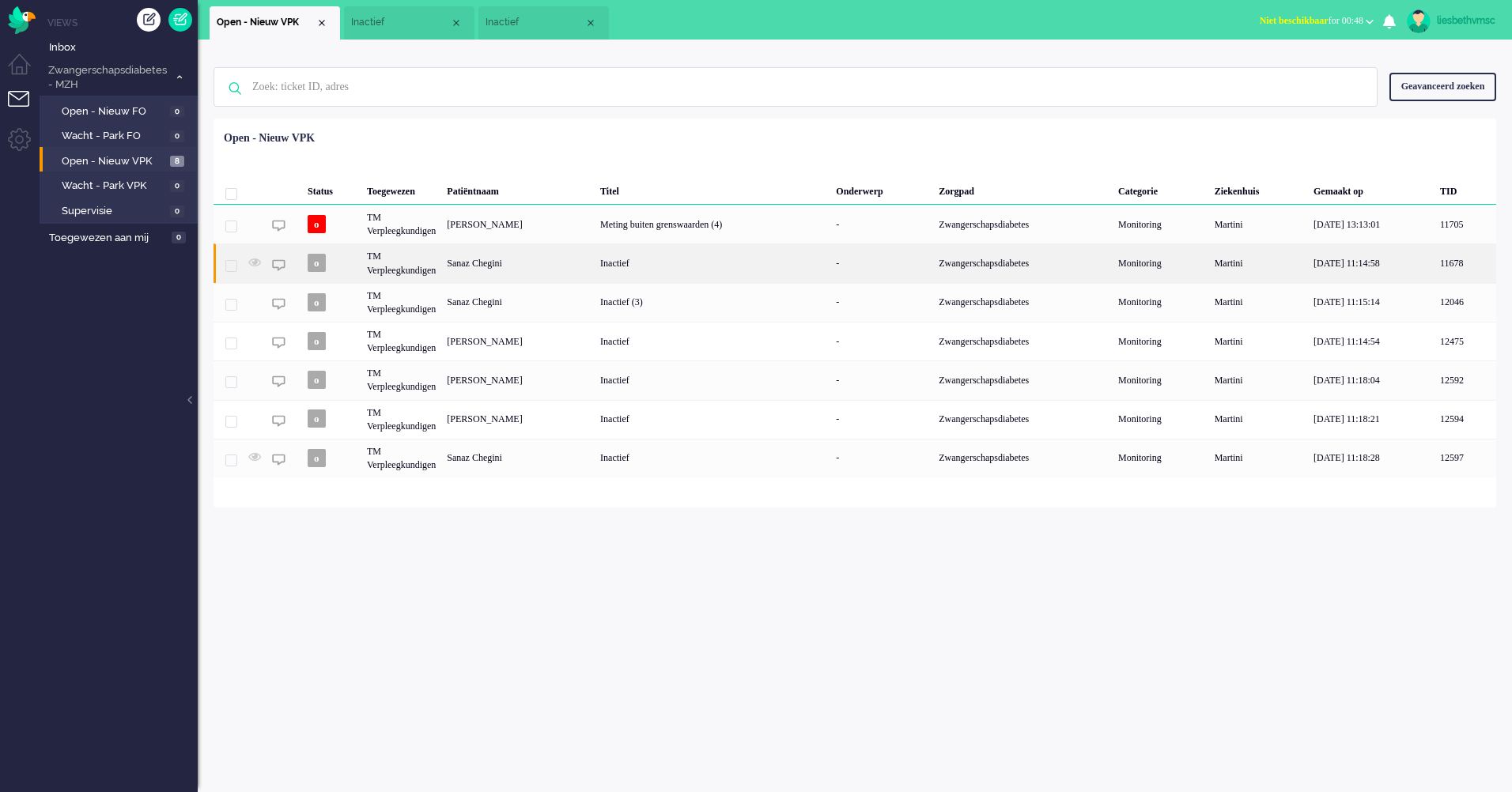
click at [407, 268] on div "TM Verpleegkundigen" at bounding box center [400, 263] width 80 height 38
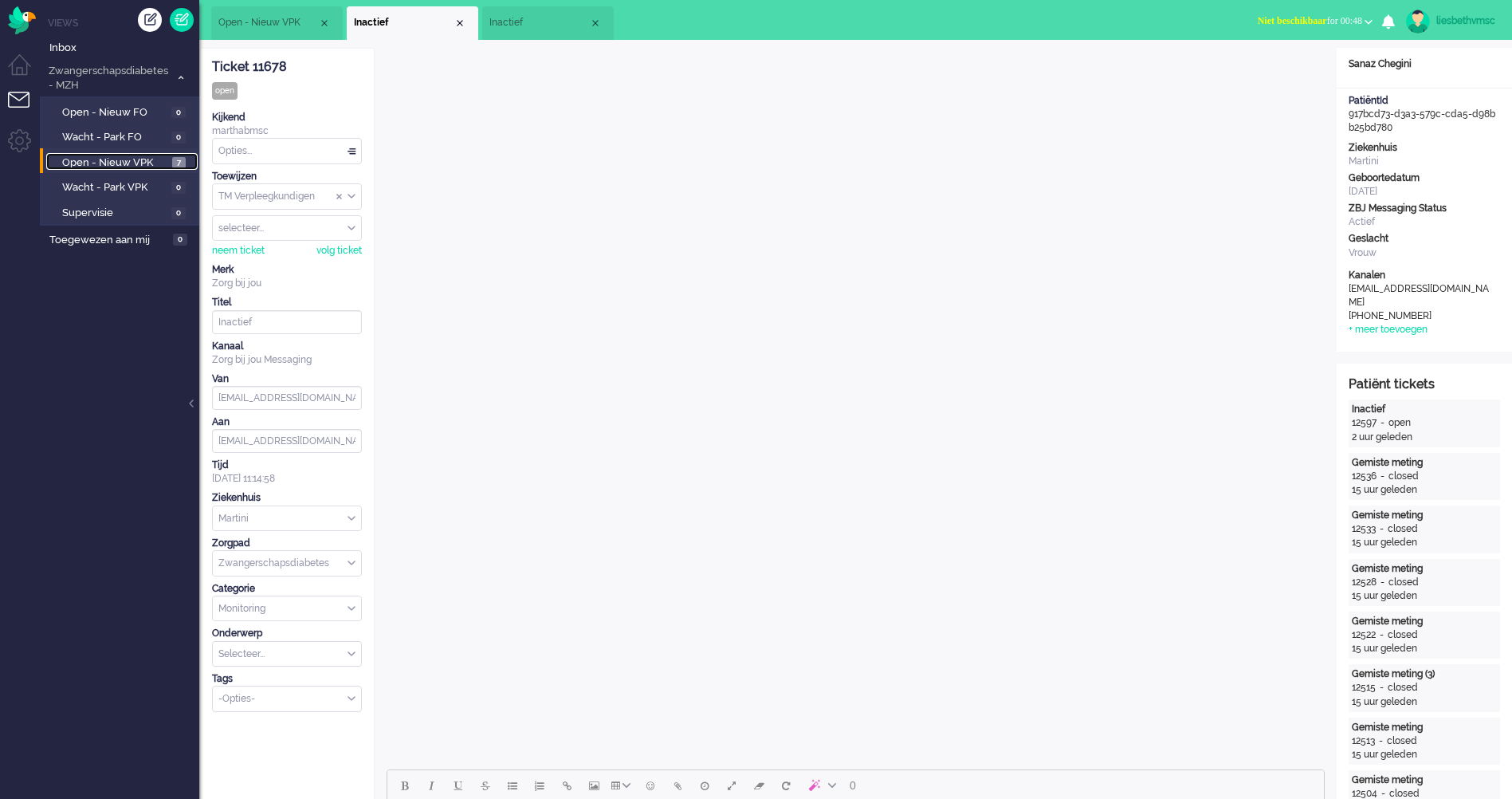
click at [113, 162] on span "Open - Nieuw VPK" at bounding box center [115, 163] width 106 height 16
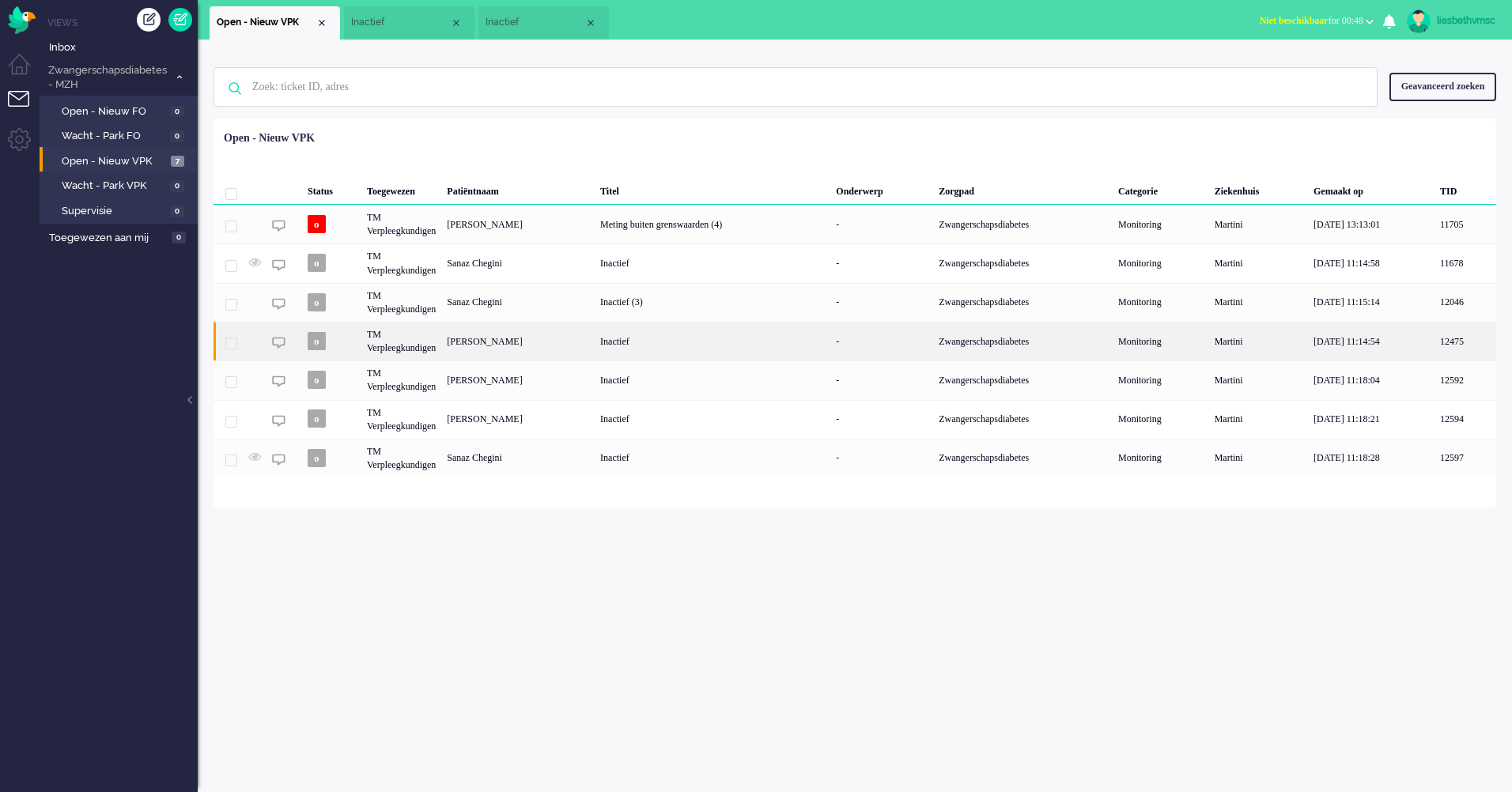
click at [400, 348] on div "TM Verpleegkundigen" at bounding box center [400, 340] width 80 height 38
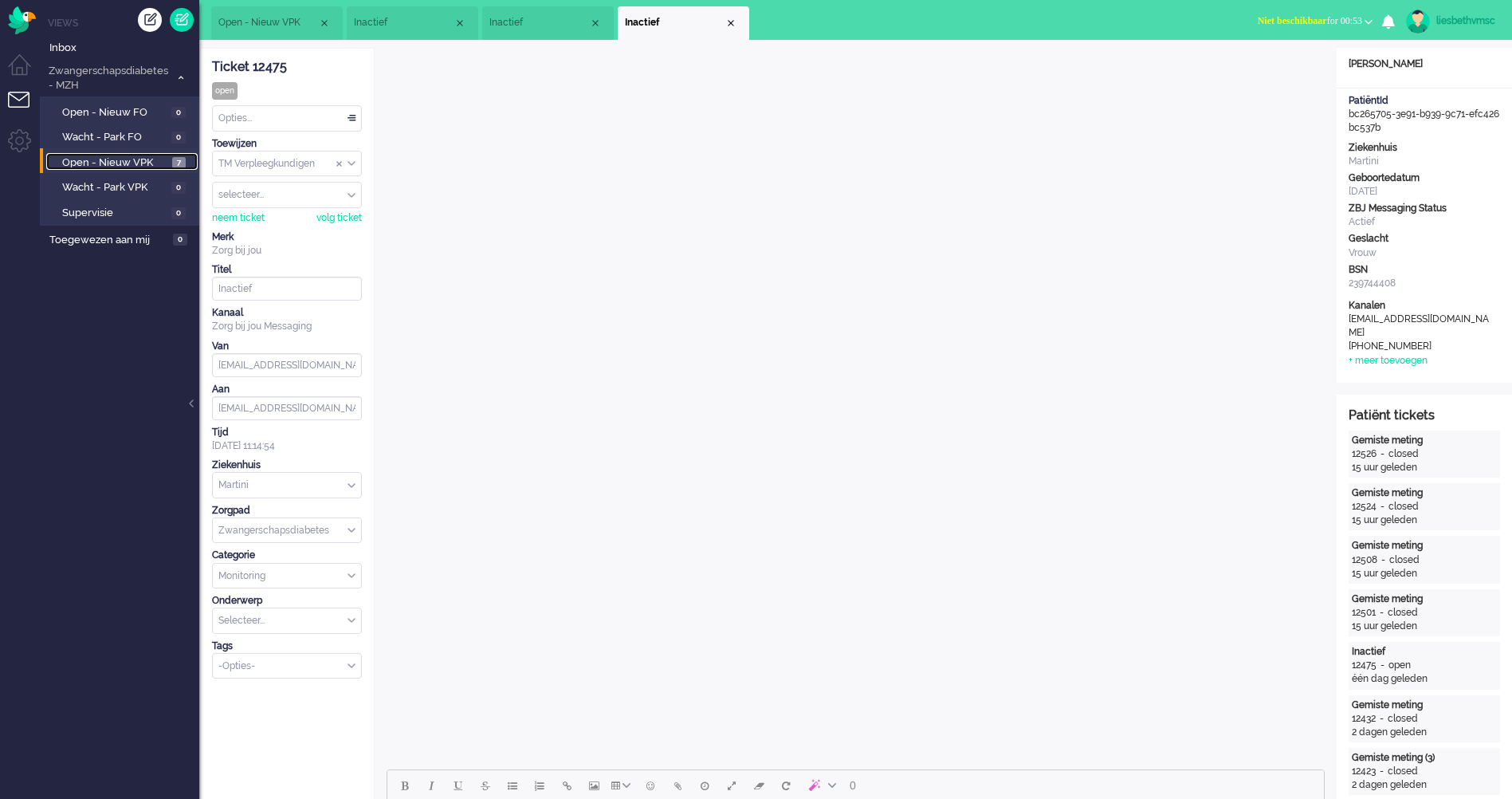
click at [88, 160] on span "Open - Nieuw VPK" at bounding box center [115, 163] width 106 height 16
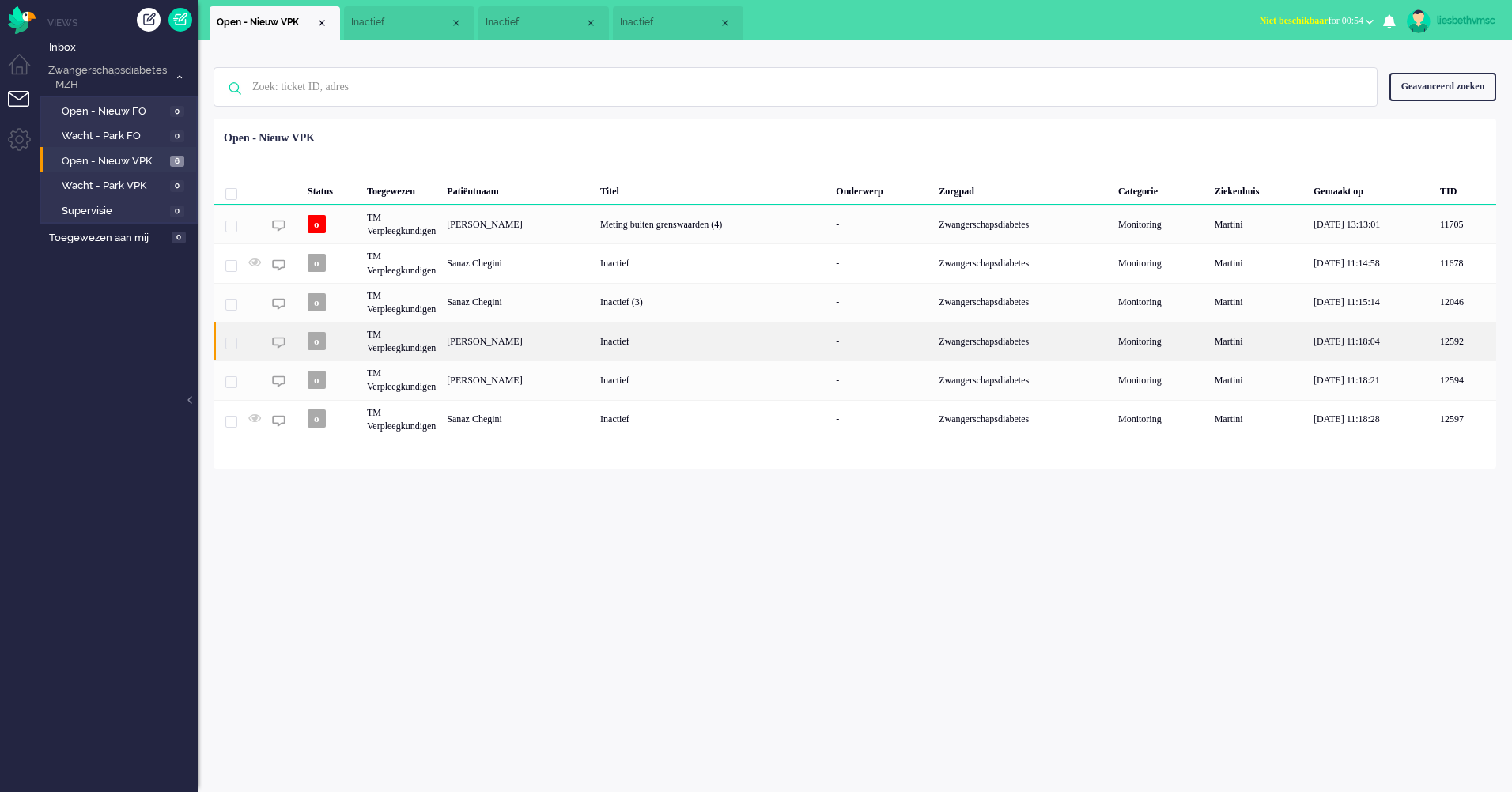
click at [383, 344] on div "TM Verpleegkundigen" at bounding box center [400, 340] width 80 height 38
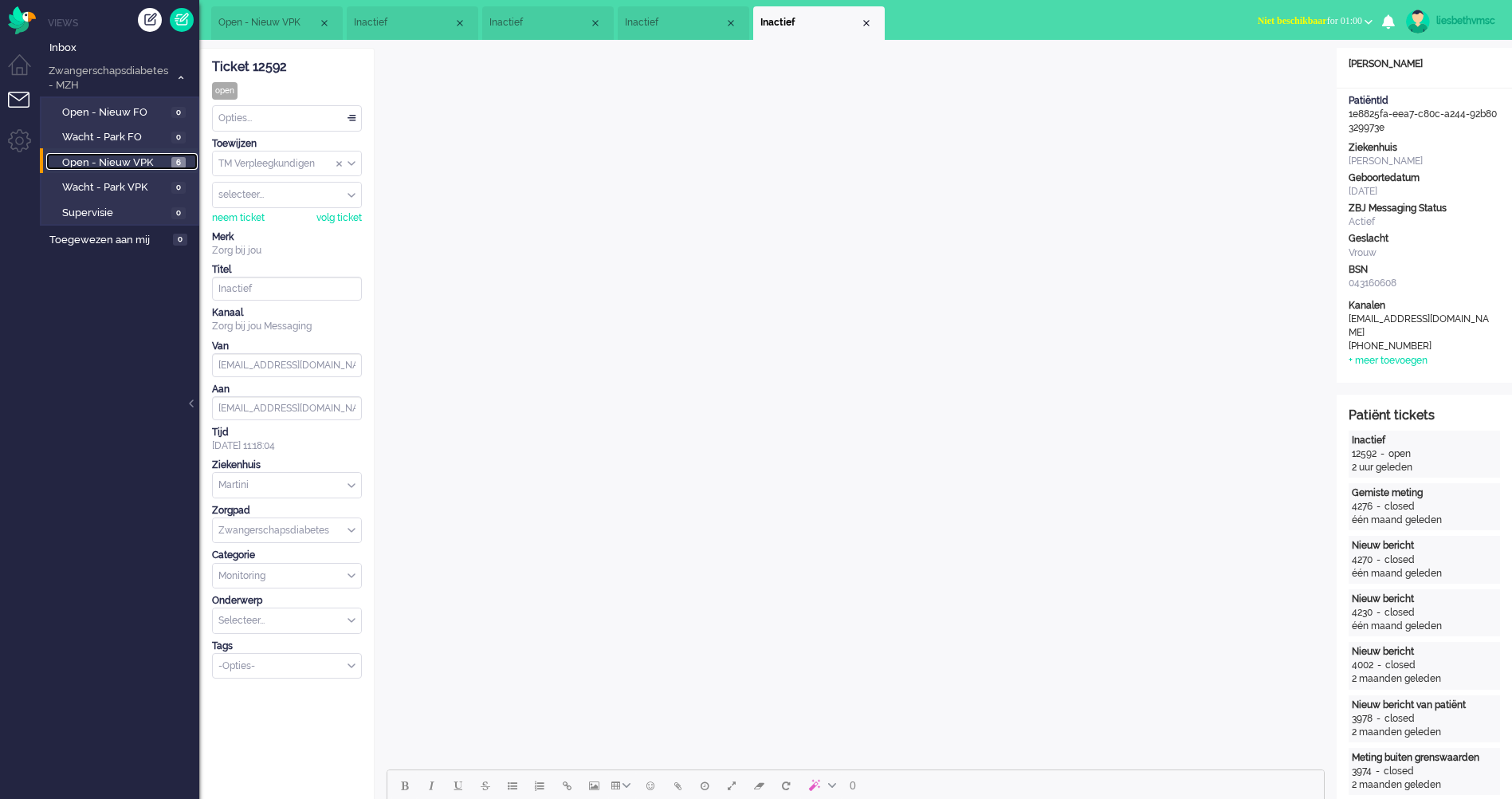
click at [91, 164] on span "Open - Nieuw VPK" at bounding box center [115, 163] width 105 height 16
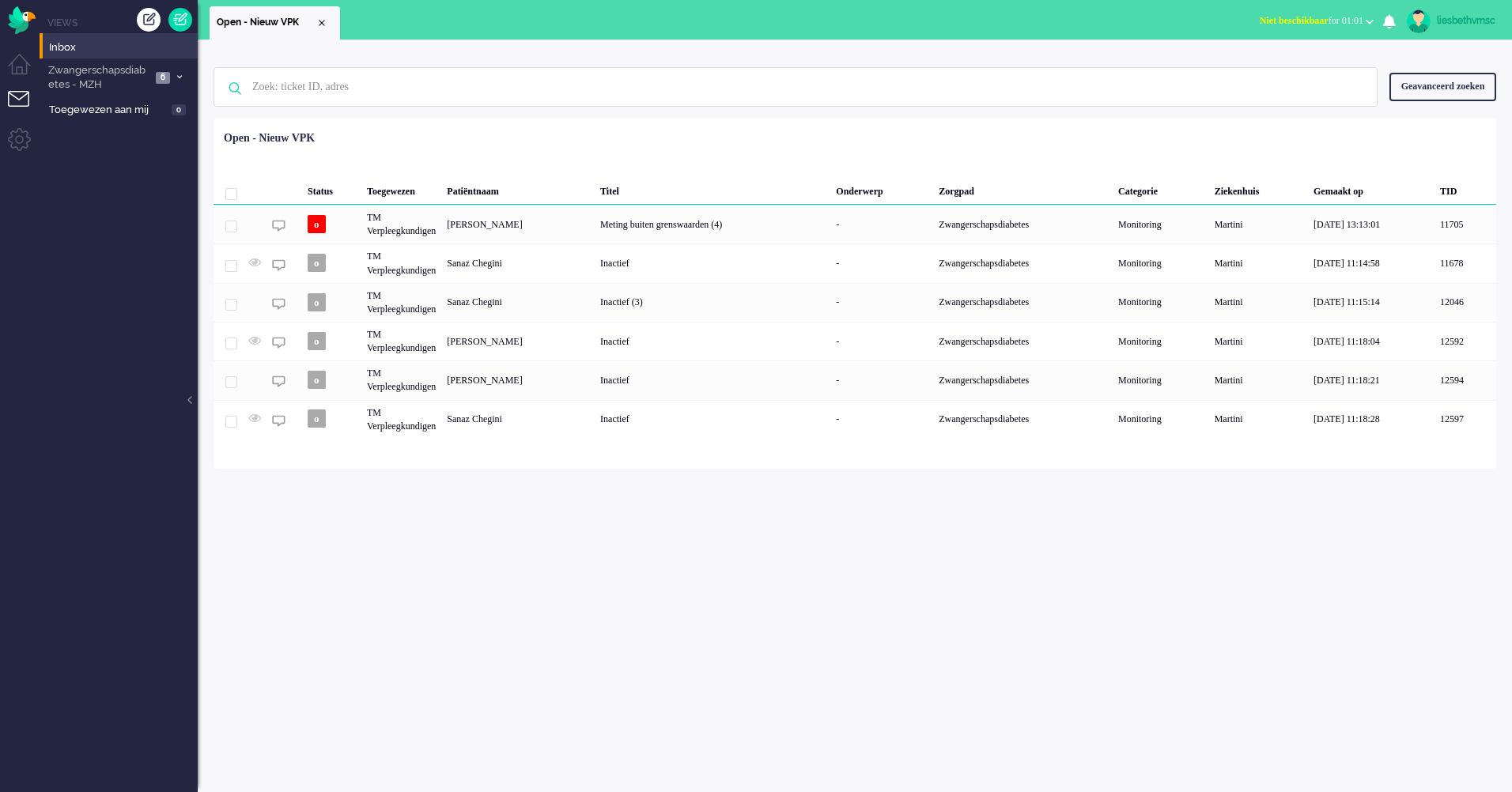
click at [712, 580] on div "Geen zoekresultaten [PERSON_NAME] nog eens Geavanceerd zoeken Geavanceerd zoeke…" at bounding box center [855, 416] width 1314 height 753
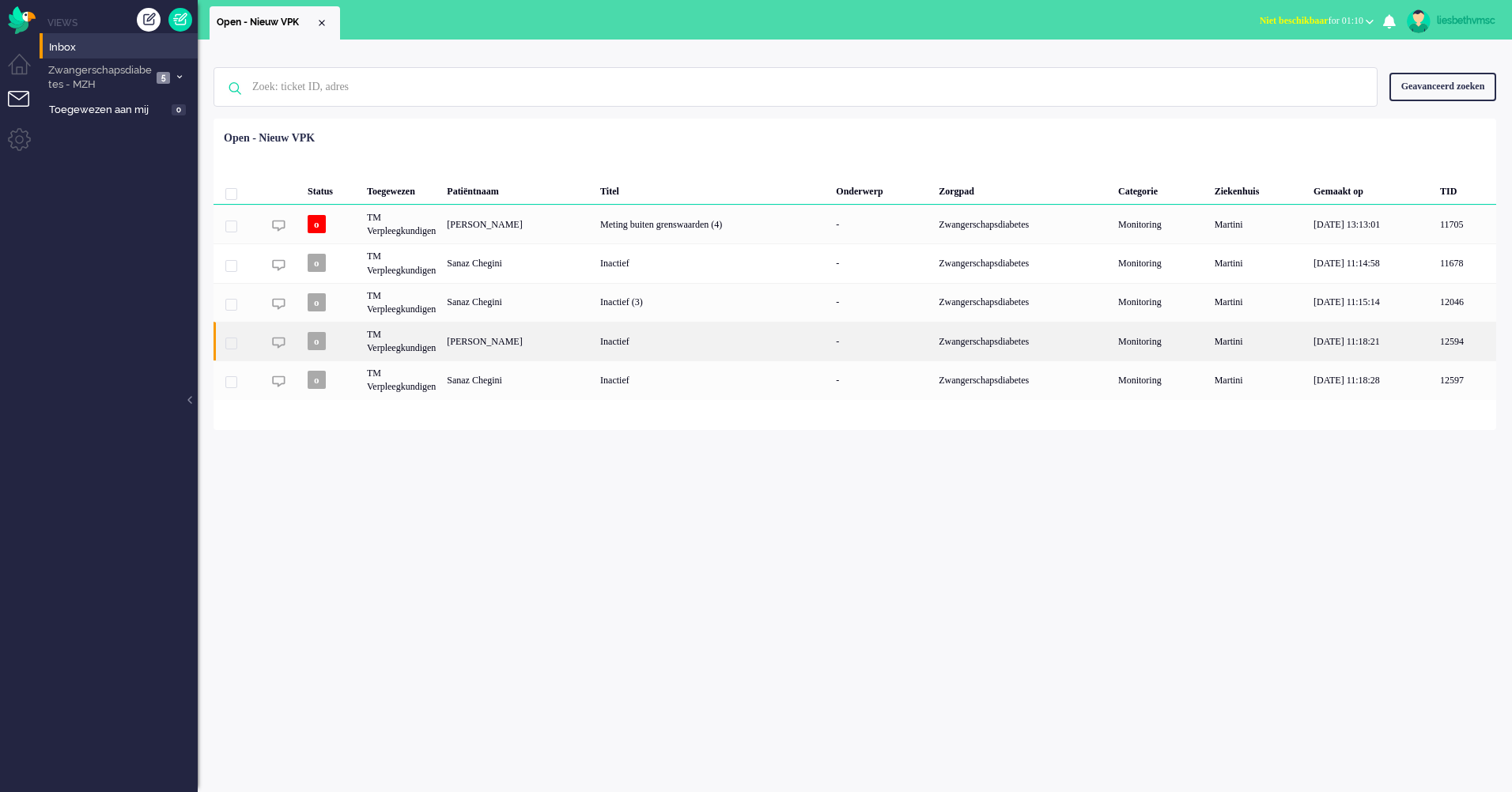
click at [532, 342] on div "[PERSON_NAME]" at bounding box center [518, 340] width 153 height 38
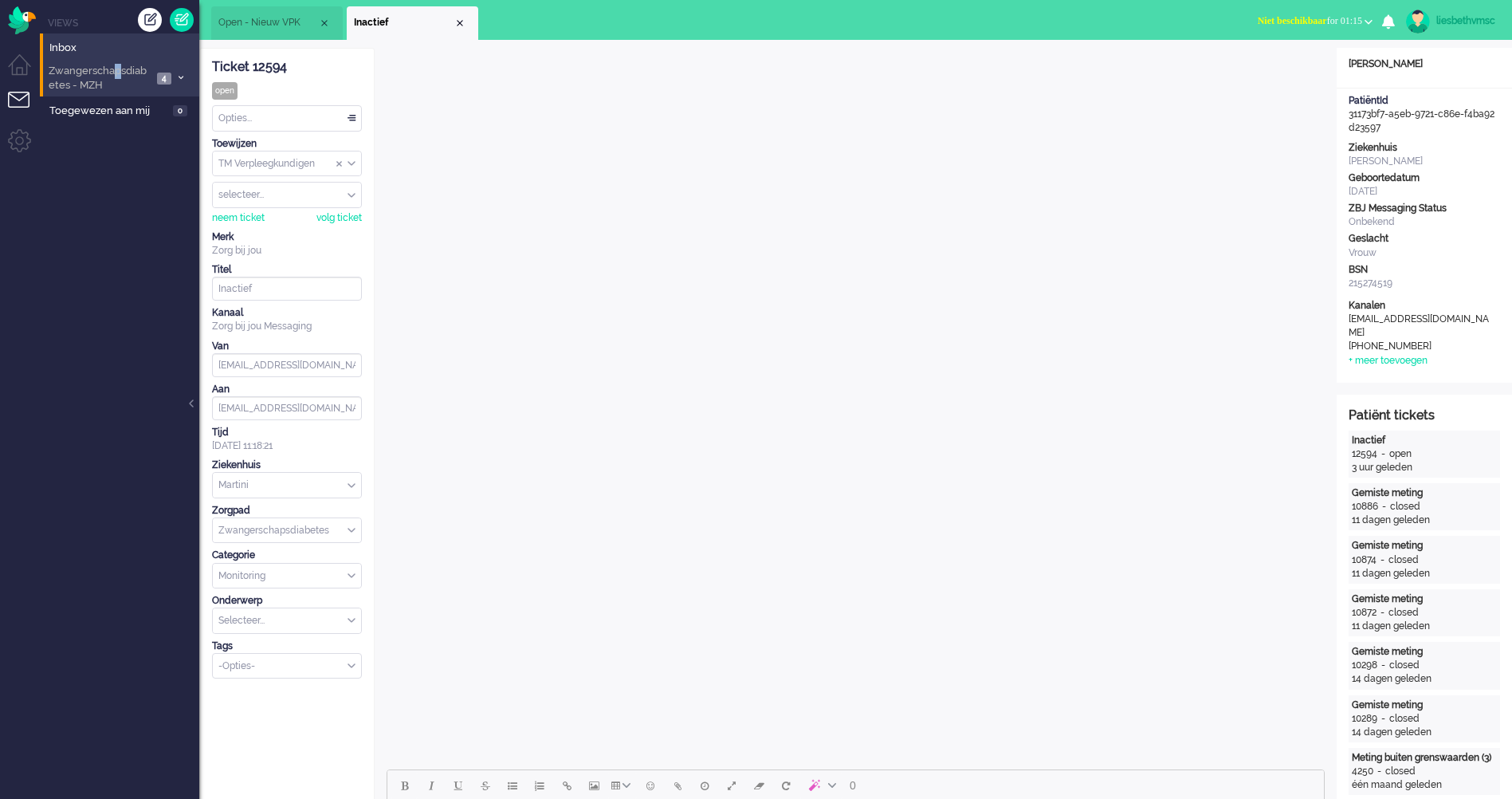
click at [117, 73] on span "Zwangerschapsdiabetes - MZH" at bounding box center [99, 79] width 106 height 29
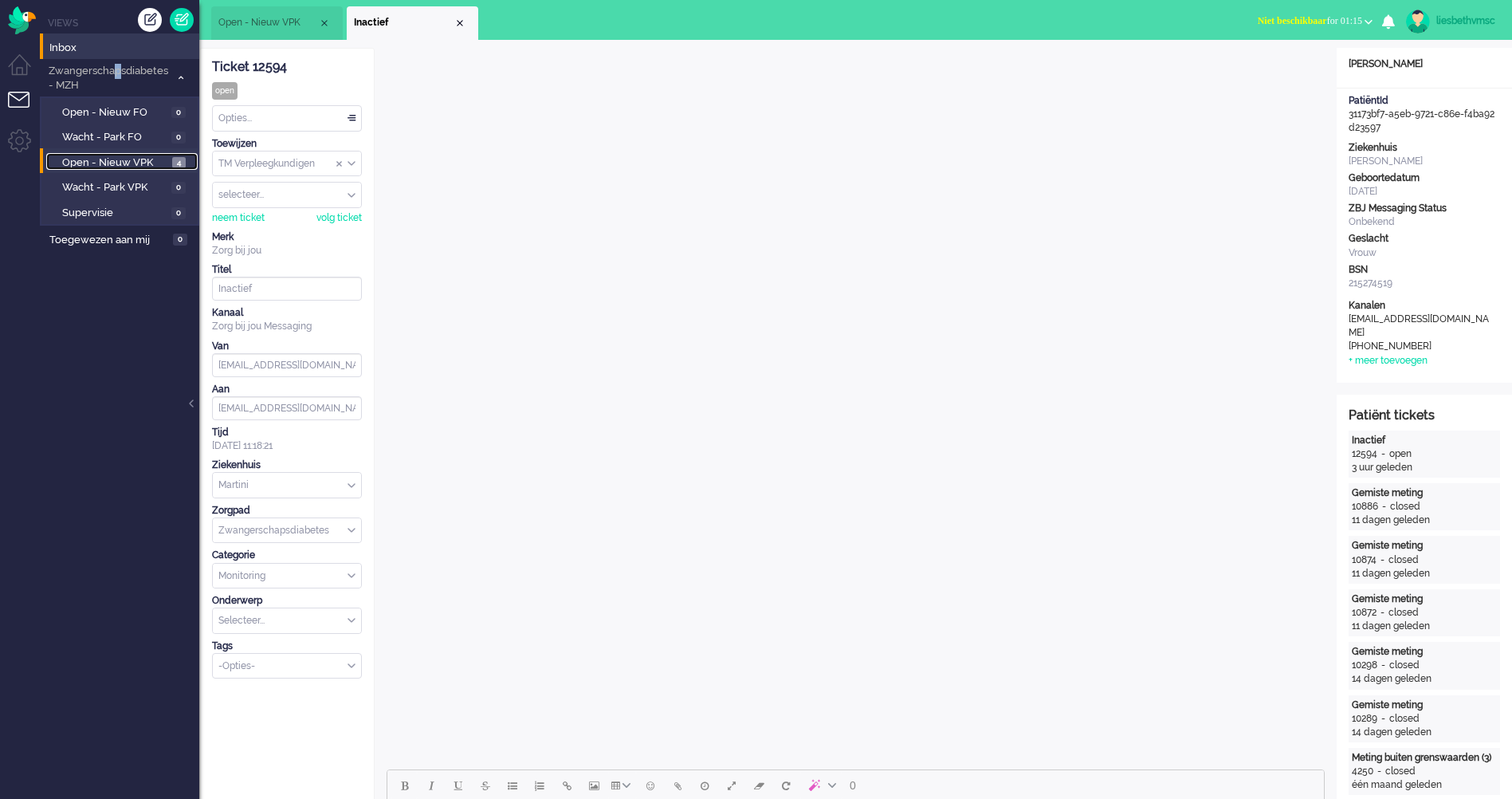
drag, startPoint x: 117, startPoint y: 73, endPoint x: 105, endPoint y: 157, distance: 84.9
click at [105, 157] on span "Open - Nieuw VPK" at bounding box center [115, 163] width 106 height 16
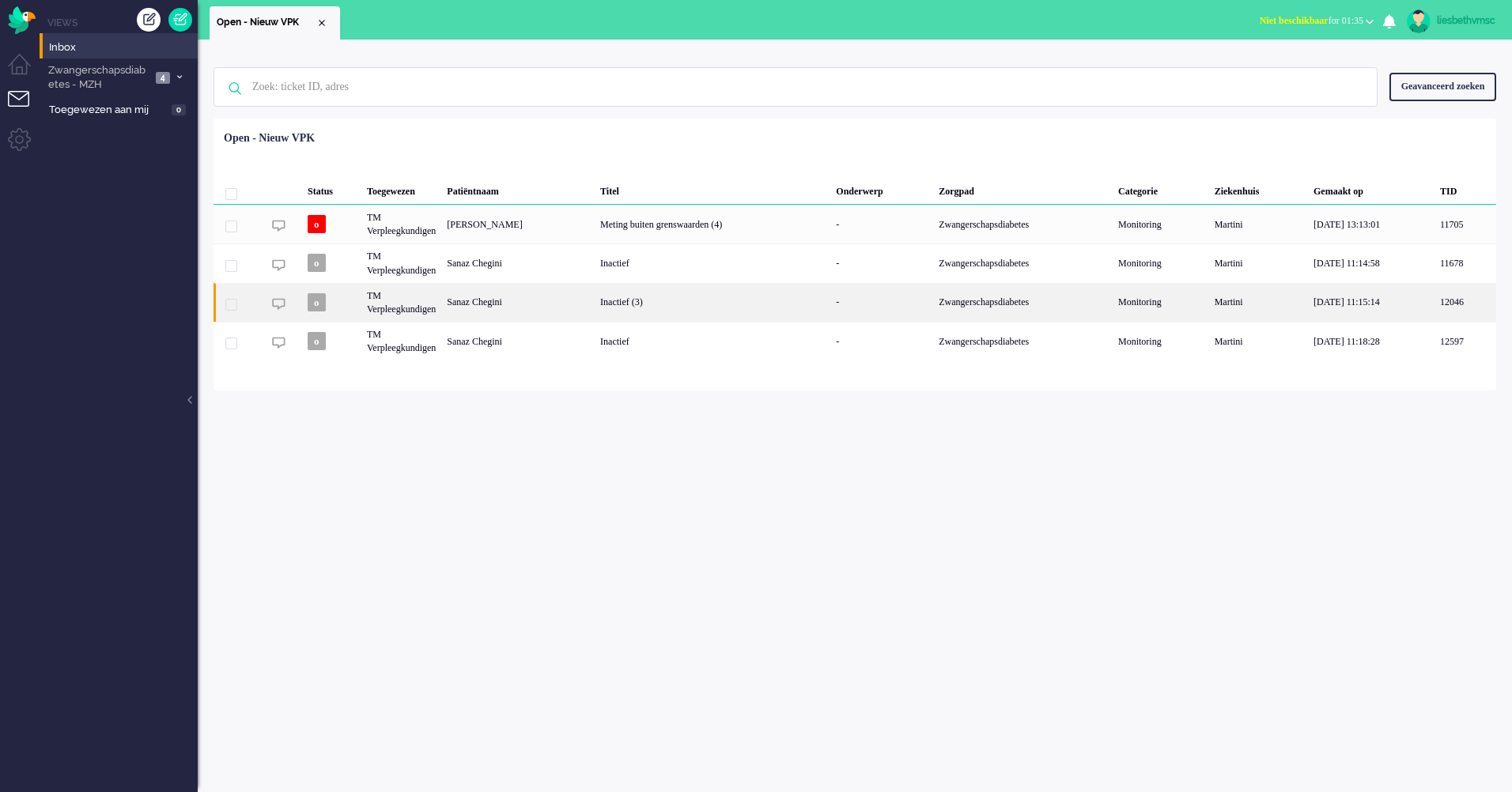
click at [465, 301] on div "Sanaz Chegini" at bounding box center [518, 302] width 153 height 38
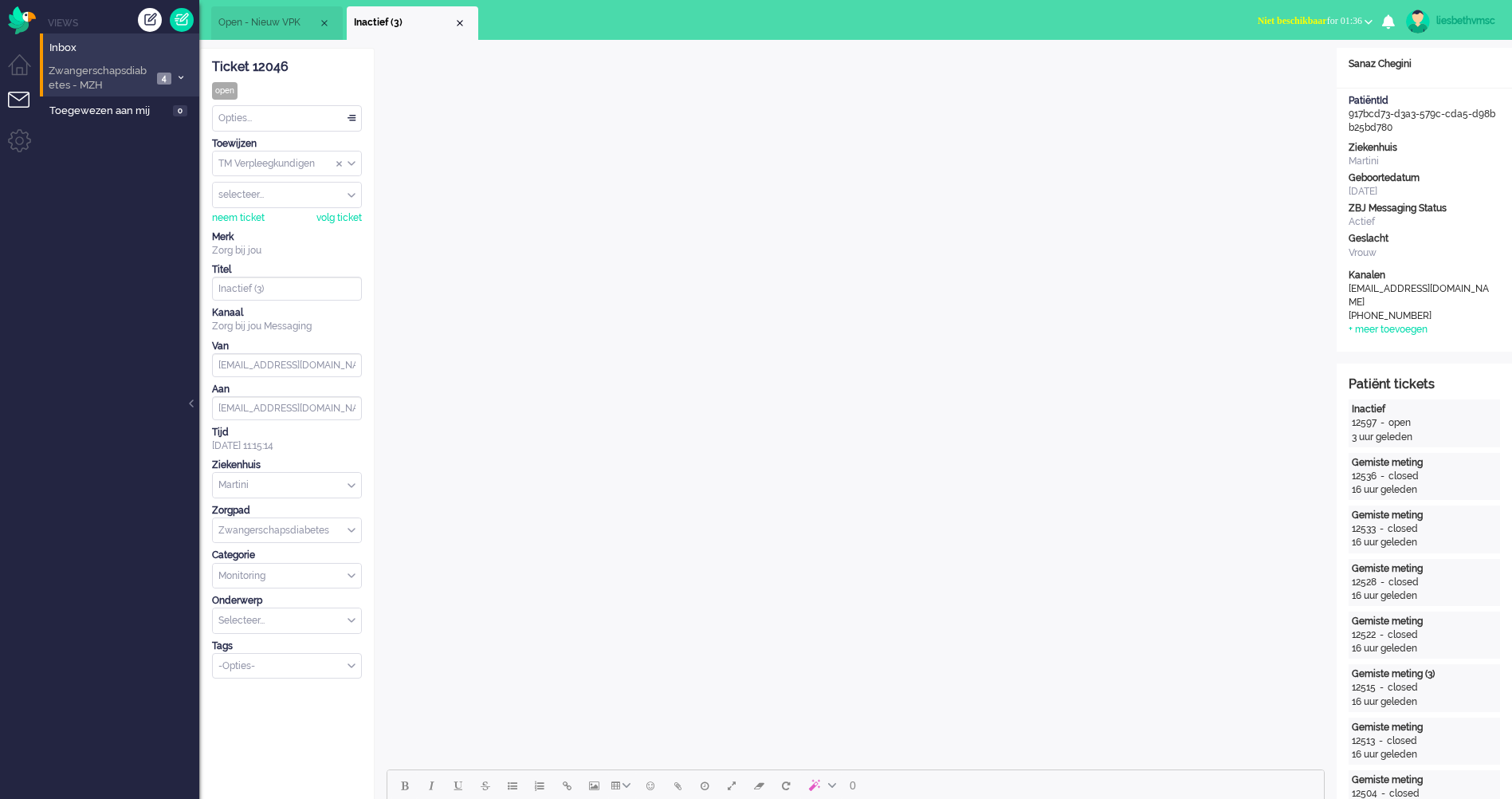
click at [112, 79] on span "Zwangerschapsdiabetes - MZH" at bounding box center [99, 79] width 106 height 29
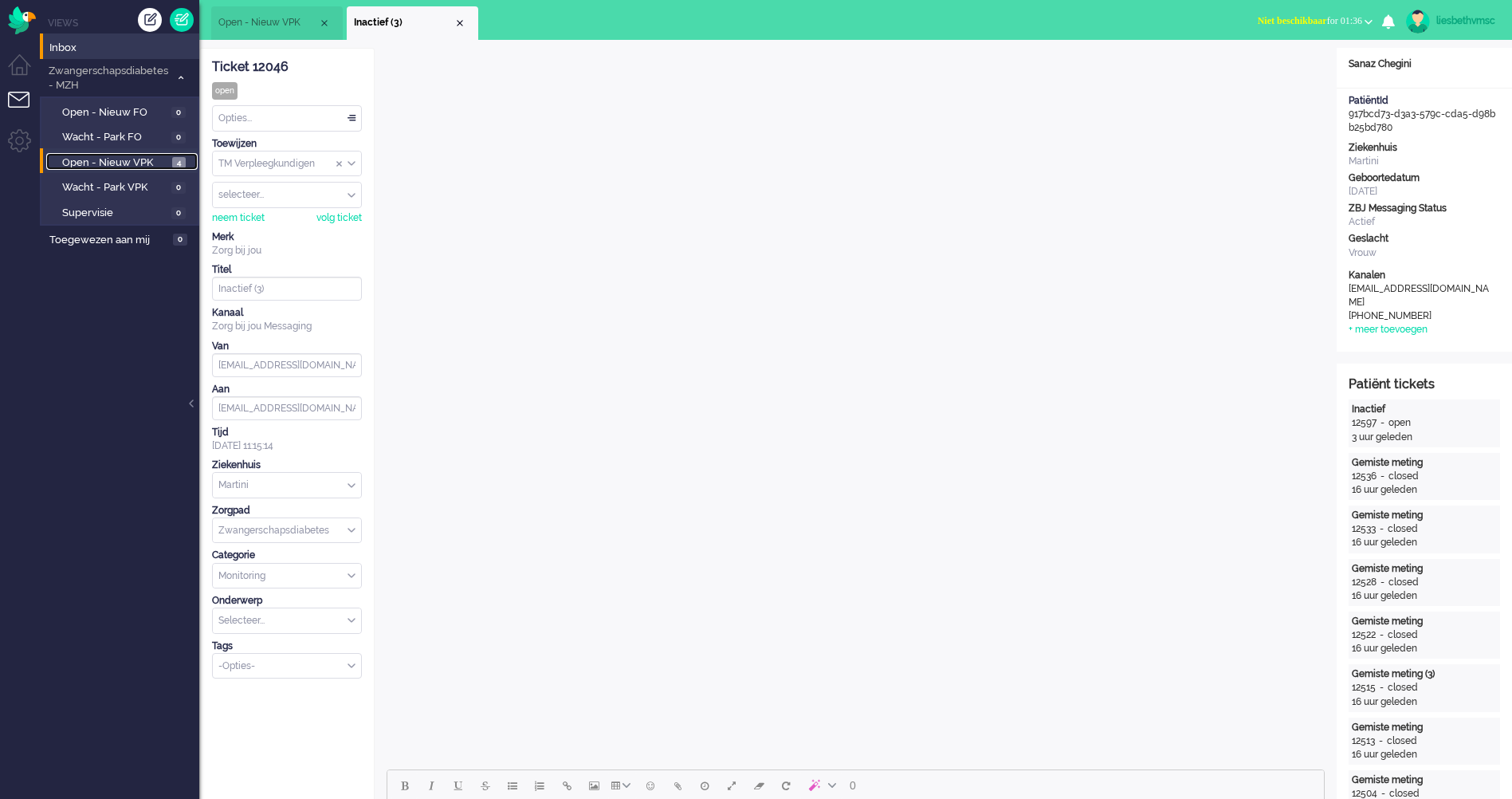
click at [108, 160] on span "Open - Nieuw VPK" at bounding box center [115, 163] width 106 height 16
